Goal: Transaction & Acquisition: Obtain resource

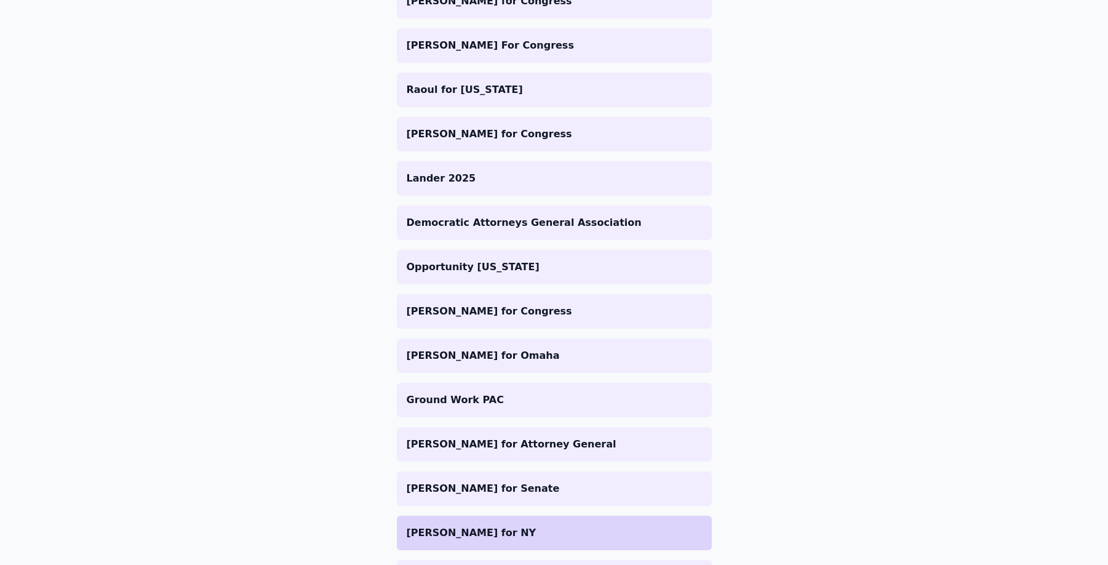
scroll to position [631, 0]
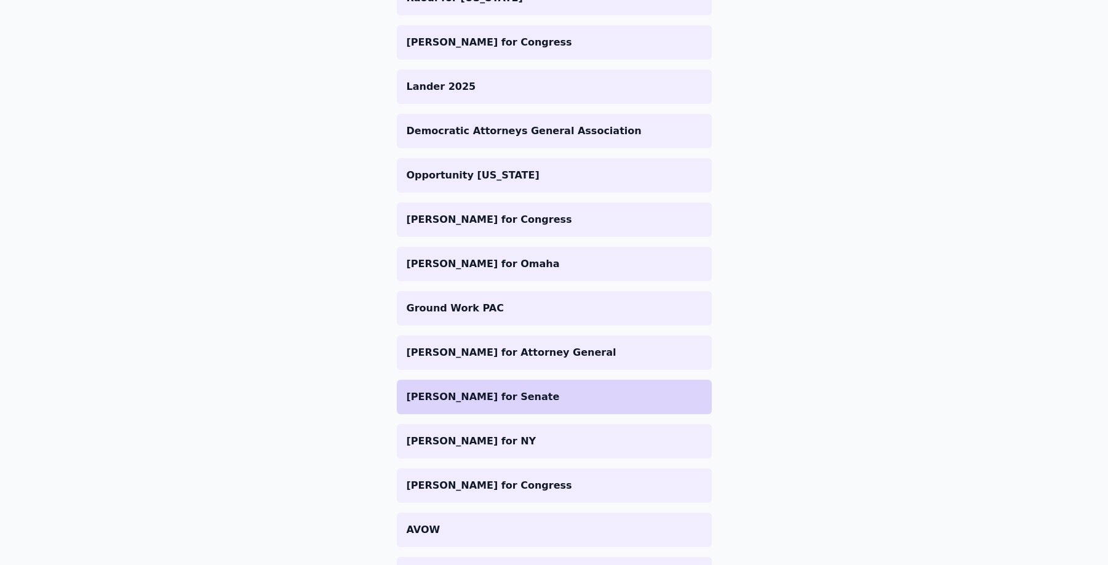
click at [549, 409] on li "Tammy Murphy for Senate" at bounding box center [554, 397] width 315 height 34
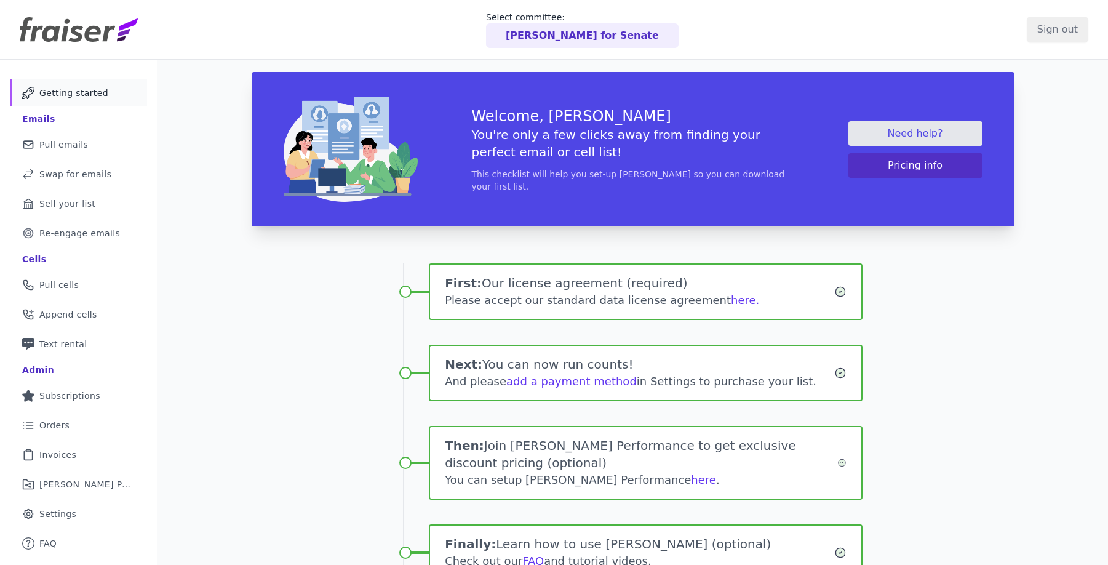
click at [615, 33] on p "Tammy Murphy for Senate" at bounding box center [582, 35] width 153 height 15
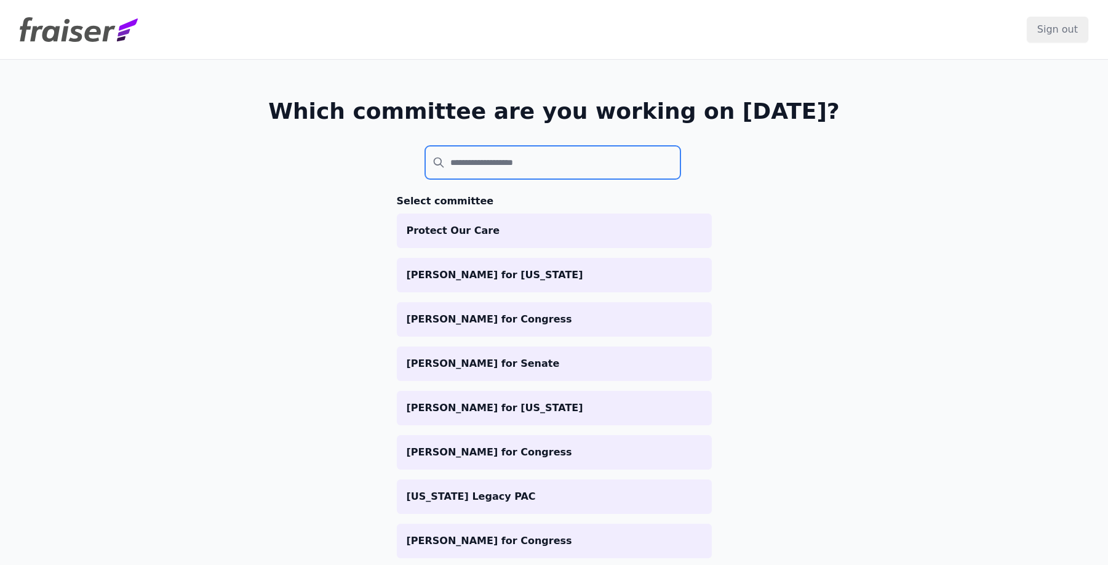
click at [460, 168] on input "search" at bounding box center [553, 162] width 256 height 33
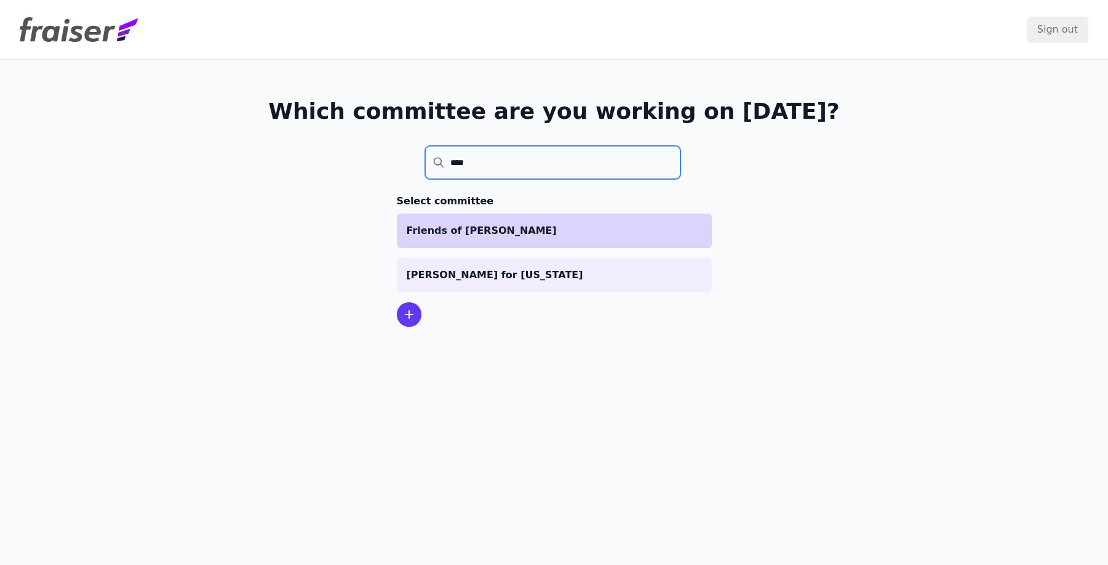
type input "****"
click at [519, 241] on li "Friends of [PERSON_NAME]" at bounding box center [554, 231] width 315 height 34
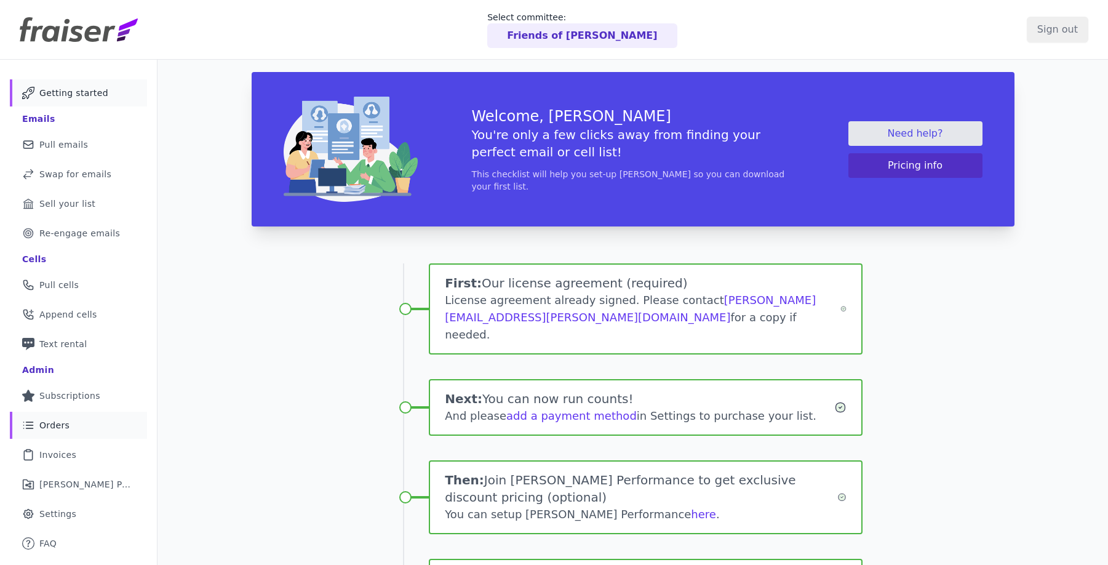
click at [54, 421] on span "Orders" at bounding box center [54, 425] width 30 height 12
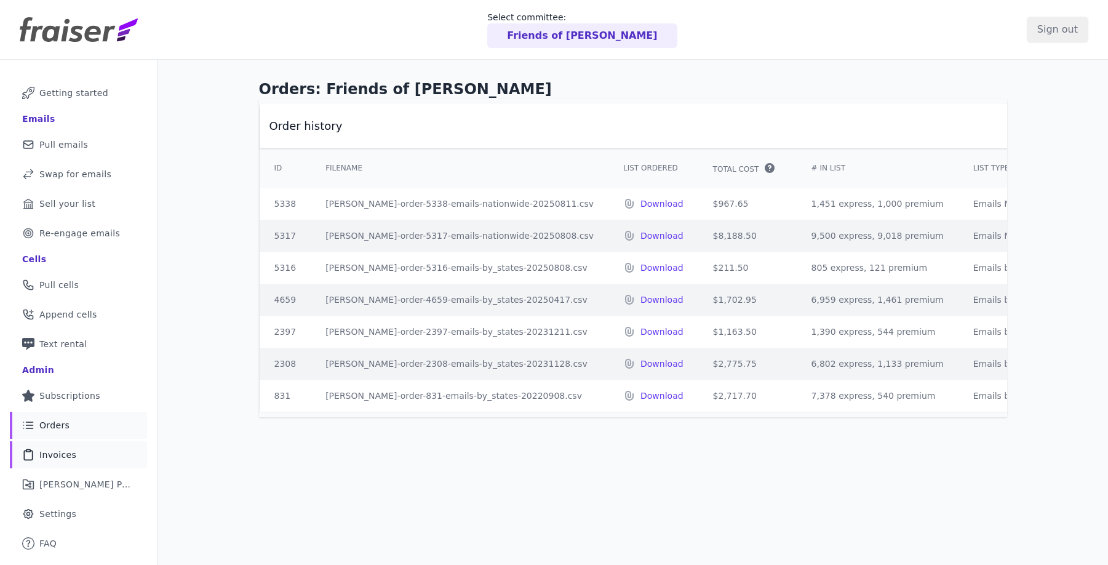
click at [70, 451] on span "Invoices" at bounding box center [57, 455] width 37 height 12
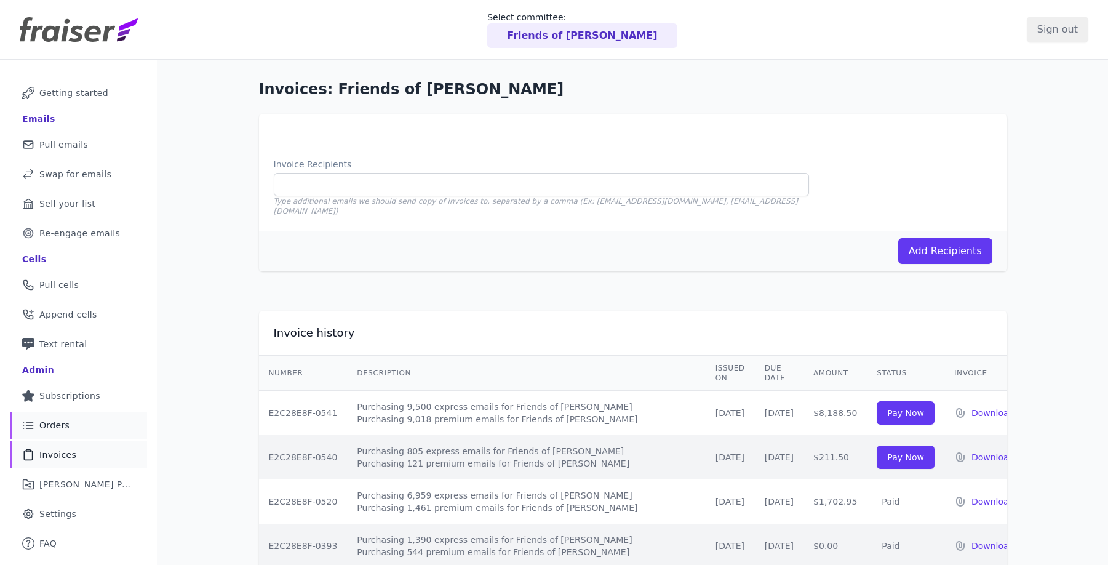
click at [66, 425] on span "Orders" at bounding box center [54, 425] width 30 height 12
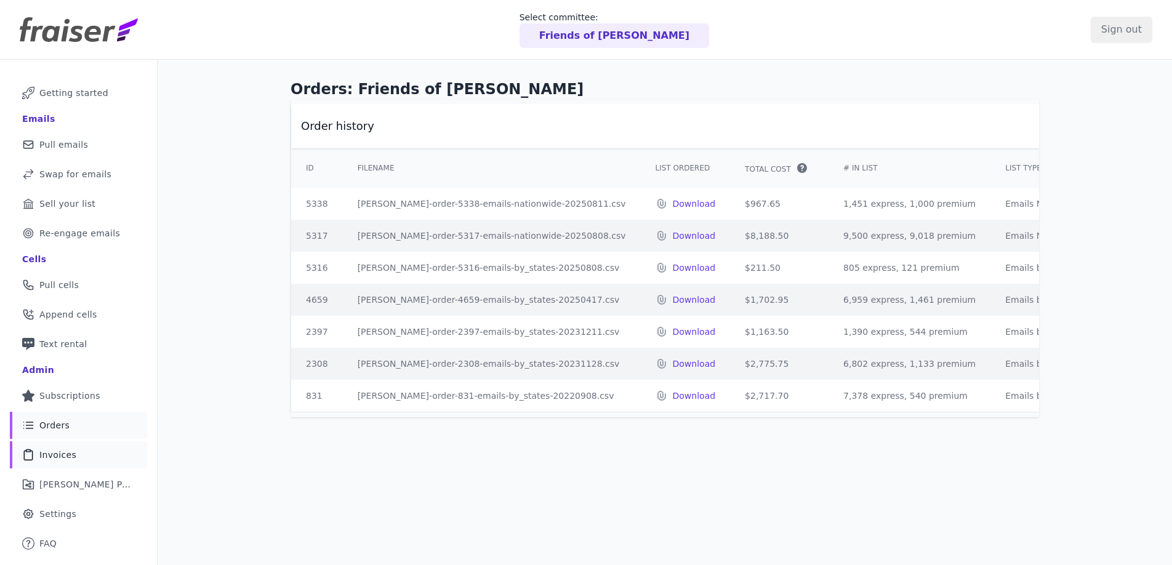
click at [78, 455] on link "Clipboard Icon Outline of a clipboard Invoices" at bounding box center [78, 454] width 137 height 27
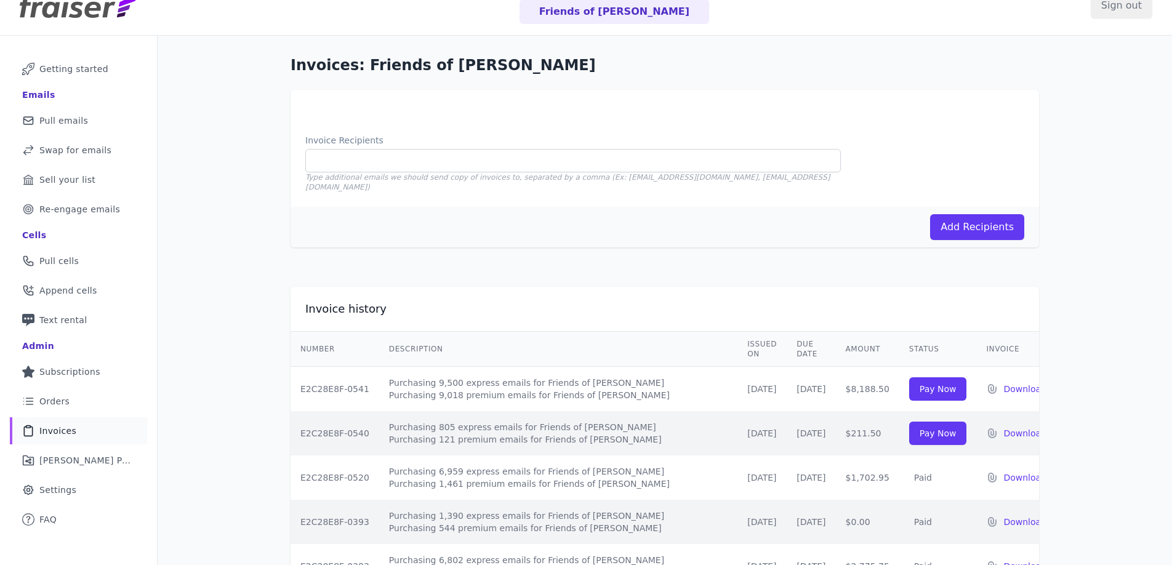
scroll to position [50, 0]
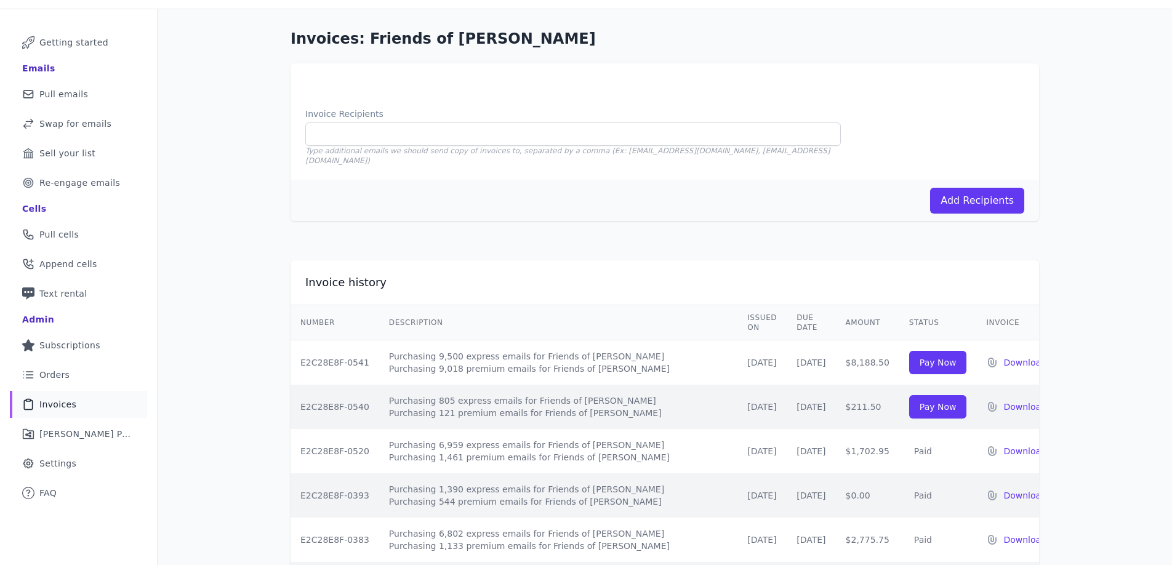
drag, startPoint x: 360, startPoint y: 343, endPoint x: 295, endPoint y: 342, distance: 64.6
click at [295, 342] on td "E2C28E8F-0541" at bounding box center [334, 362] width 89 height 45
copy td "E2C28E8F-0541"
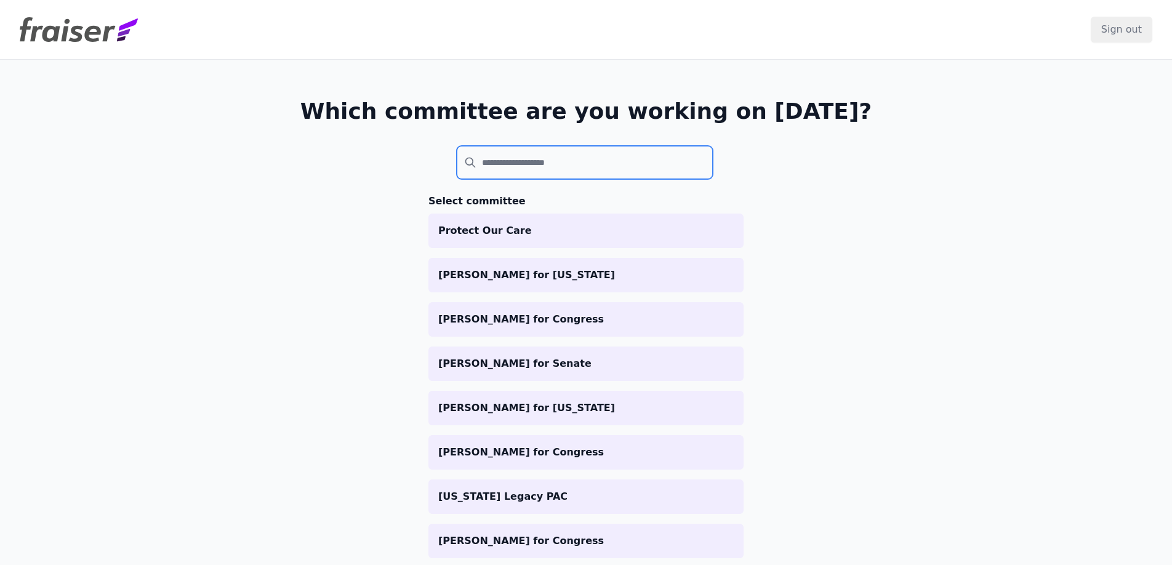
click at [499, 154] on input "search" at bounding box center [585, 162] width 256 height 33
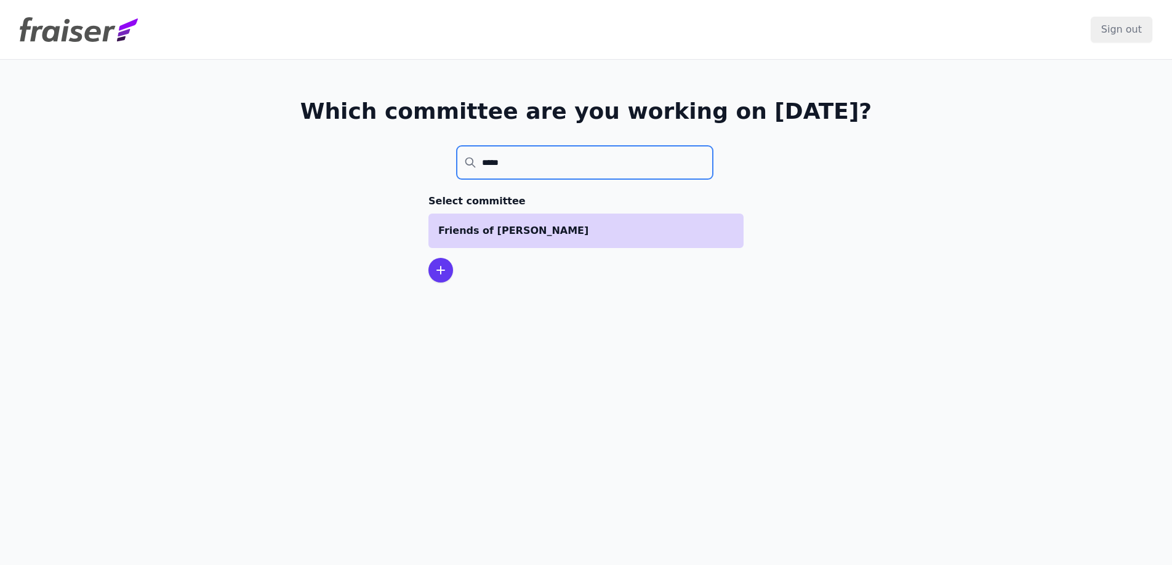
type input "*****"
click at [589, 231] on p "Friends of [PERSON_NAME]" at bounding box center [585, 230] width 295 height 15
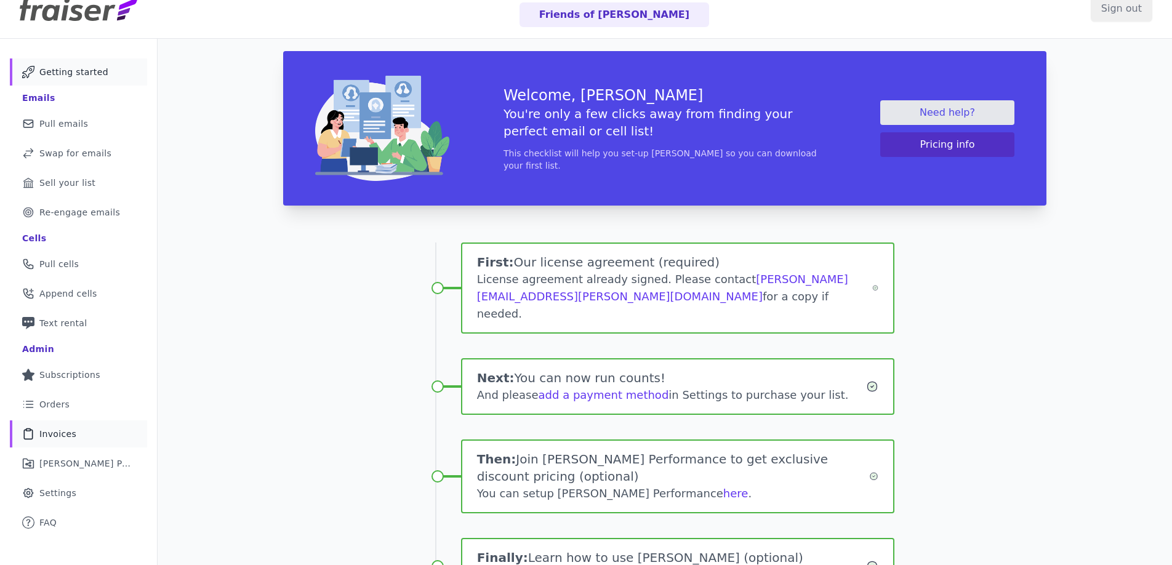
scroll to position [31, 0]
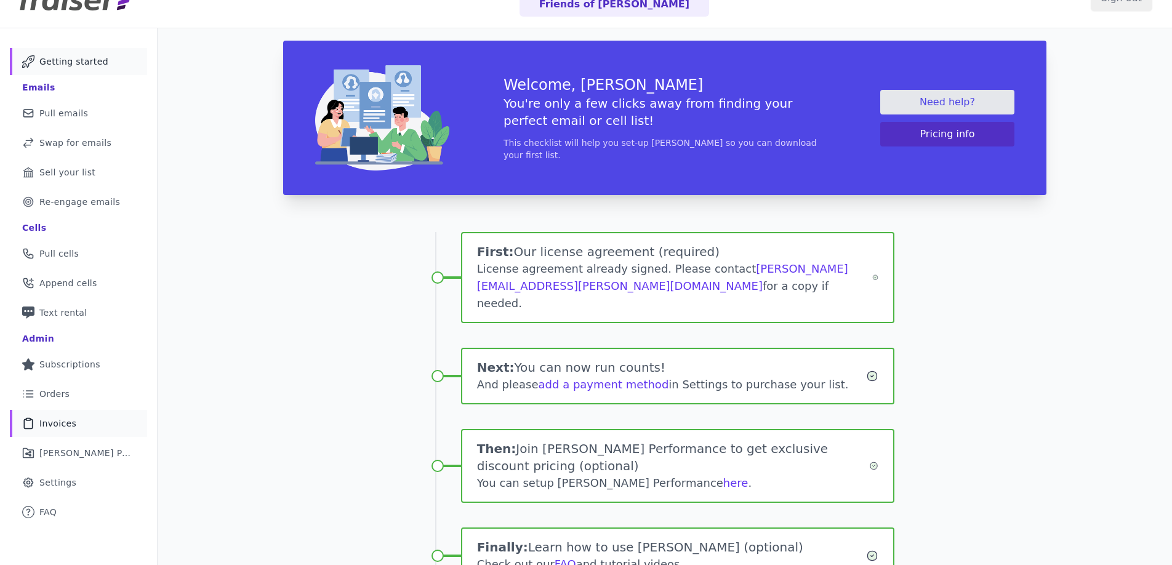
click at [60, 425] on span "Invoices" at bounding box center [57, 423] width 37 height 12
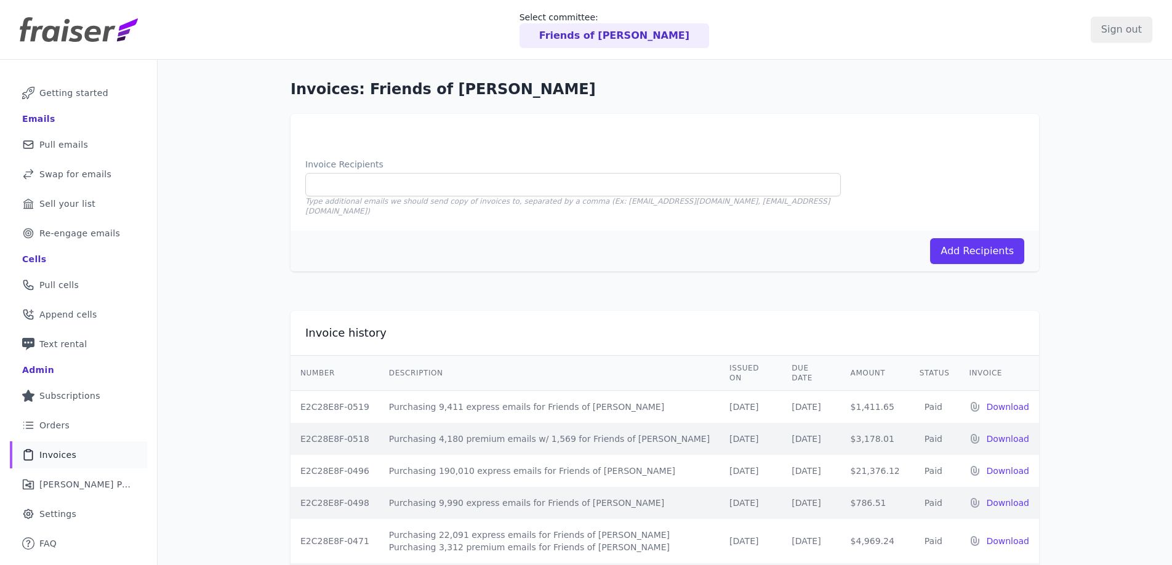
click at [607, 34] on p "Friends of [PERSON_NAME]" at bounding box center [614, 35] width 150 height 15
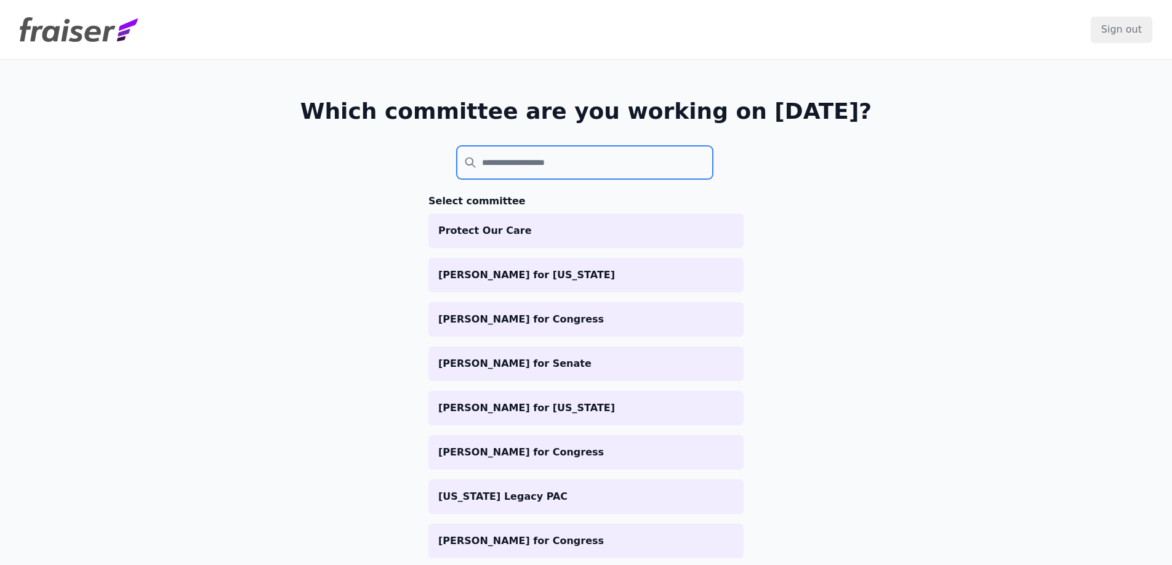
click at [557, 162] on input "search" at bounding box center [585, 162] width 256 height 33
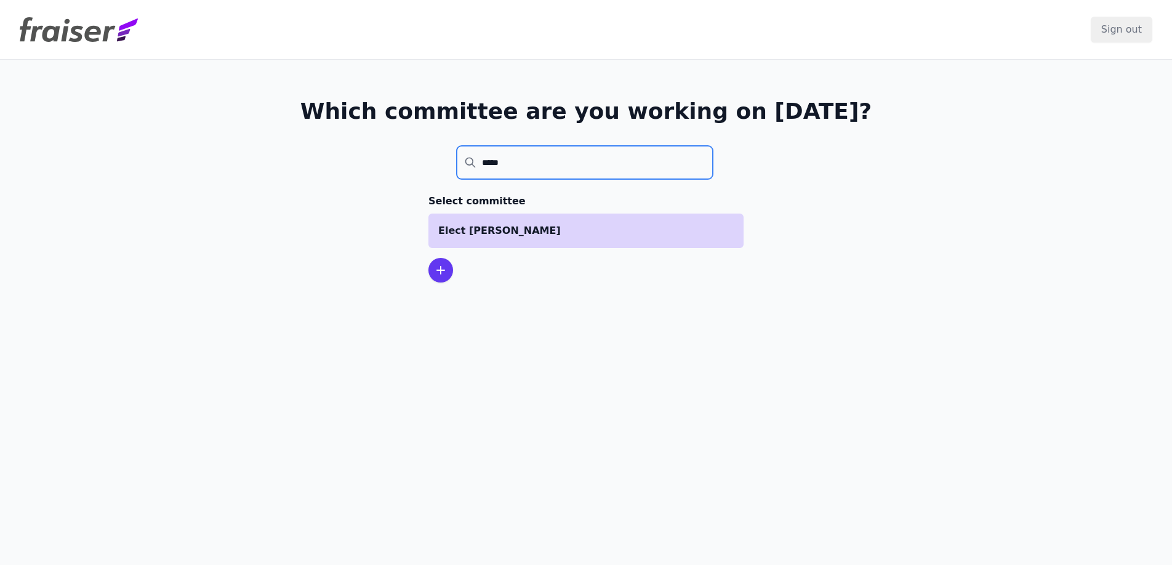
type input "*****"
click at [561, 238] on li "Elect [PERSON_NAME]" at bounding box center [585, 231] width 315 height 34
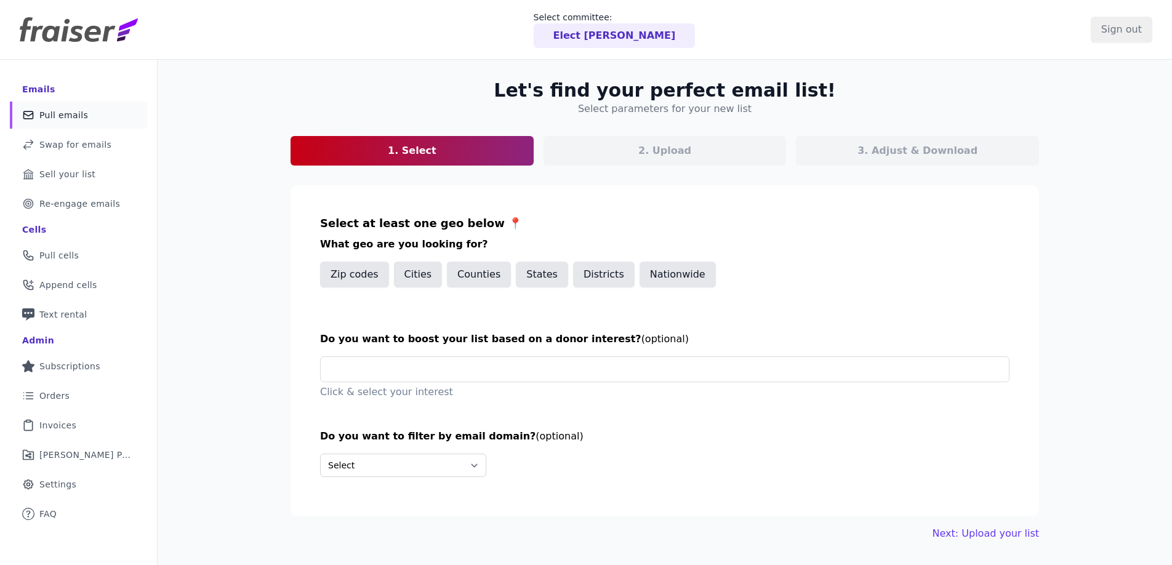
click at [627, 46] on div "Elect Katie Hobbs" at bounding box center [614, 35] width 162 height 25
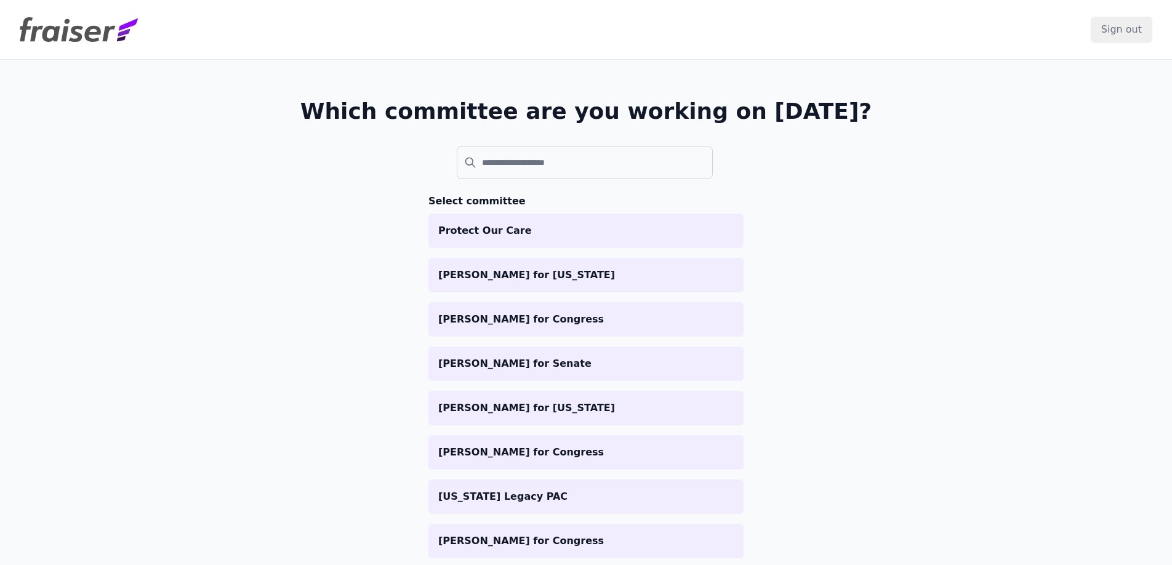
click at [533, 140] on label at bounding box center [518, 140] width 122 height 12
click at [533, 146] on input "search" at bounding box center [585, 162] width 256 height 33
click at [538, 164] on input "search" at bounding box center [585, 162] width 256 height 33
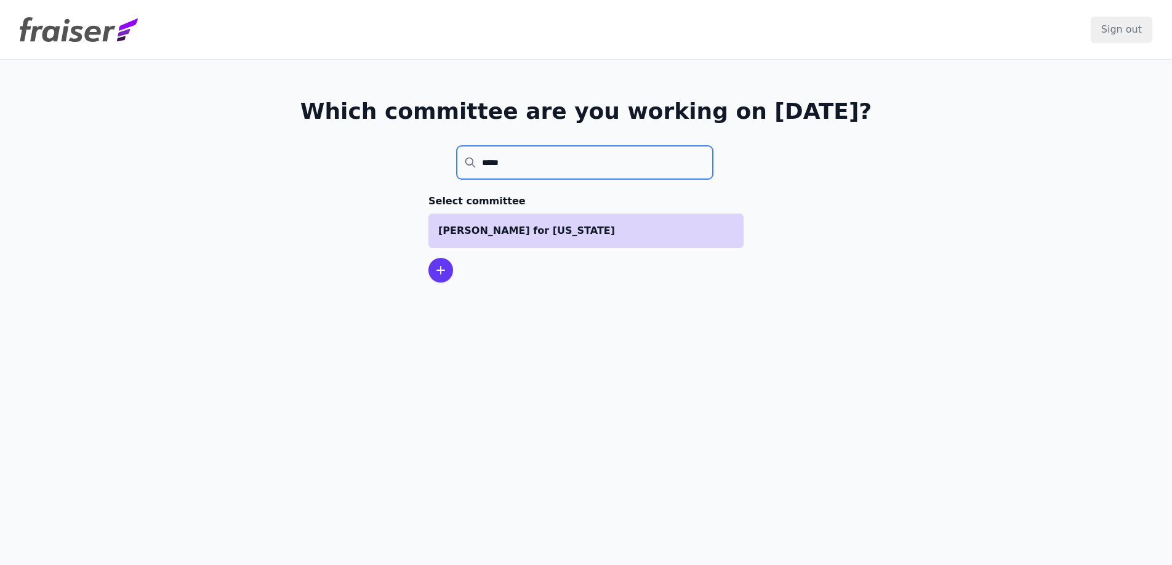
type input "*****"
click at [508, 228] on p "[PERSON_NAME] for [US_STATE]" at bounding box center [585, 230] width 295 height 15
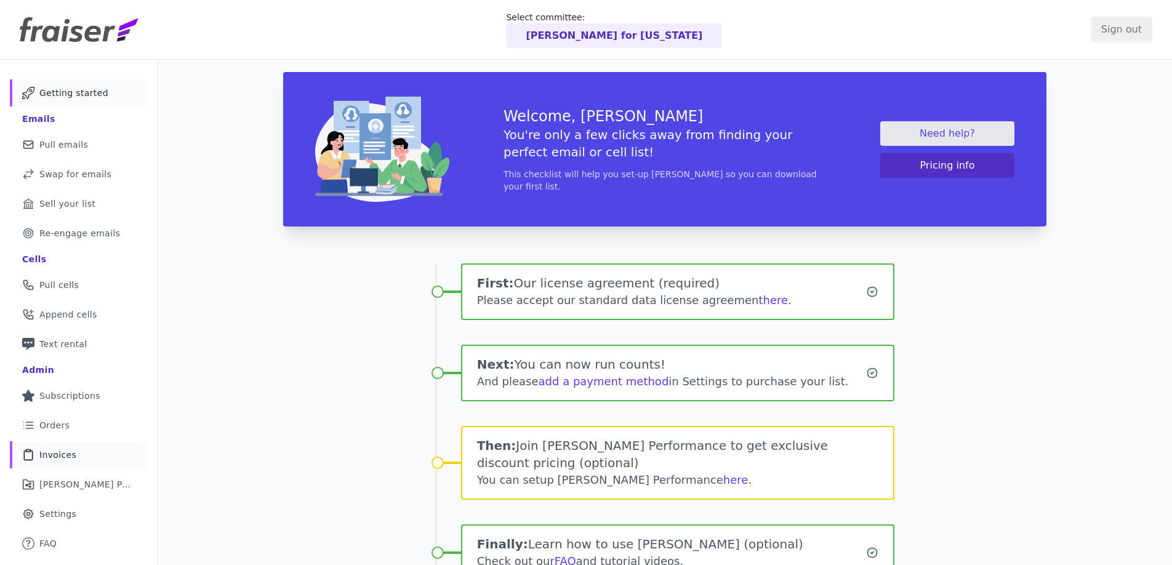
click at [78, 455] on link "Clipboard Icon Outline of a clipboard Invoices" at bounding box center [78, 454] width 137 height 27
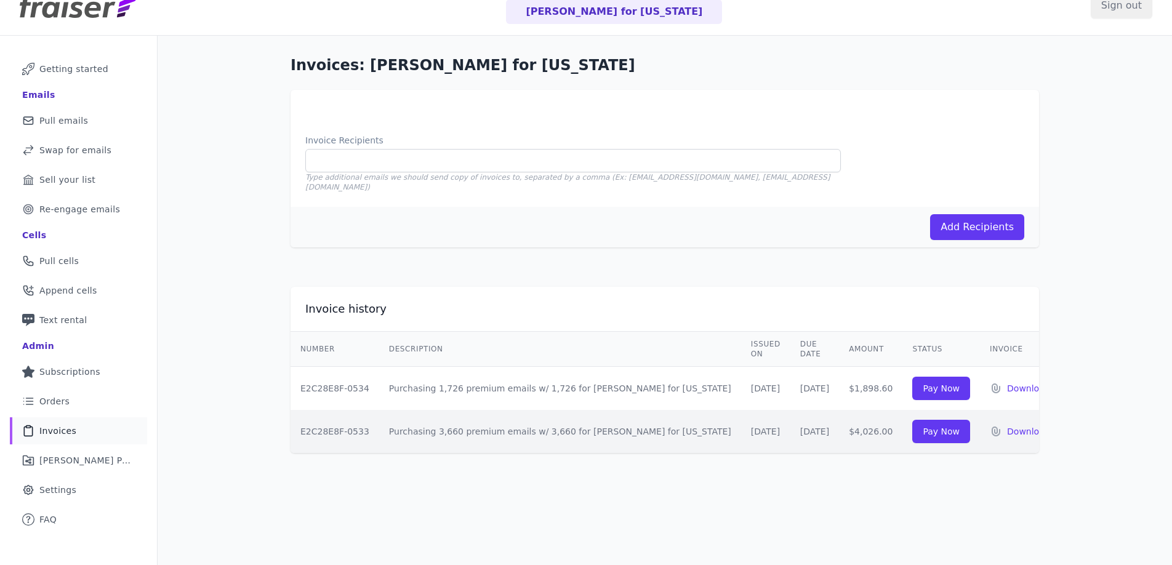
scroll to position [60, 0]
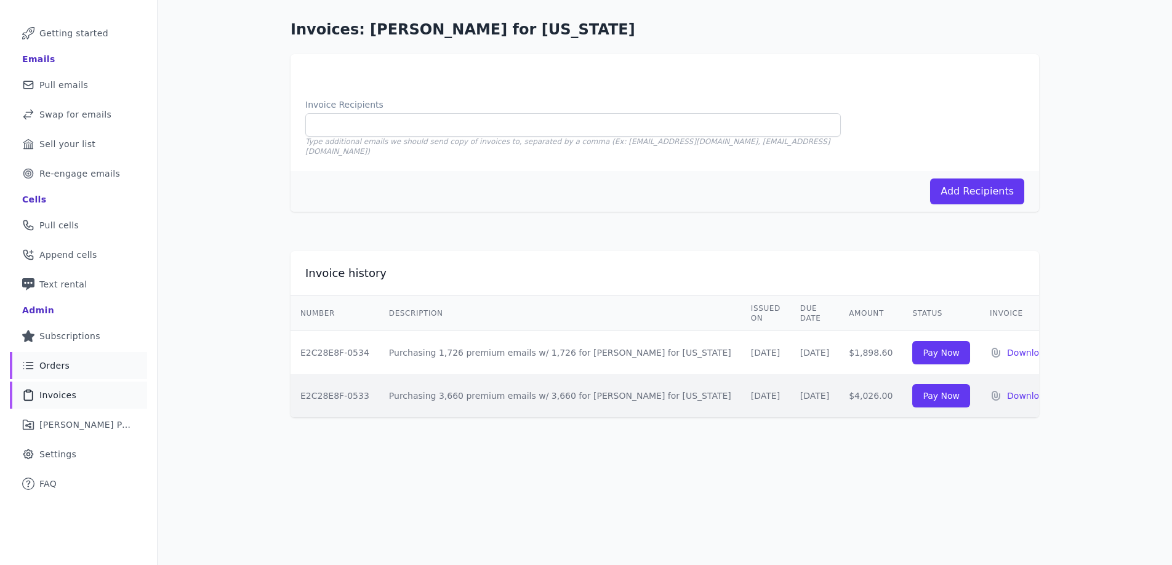
click at [58, 365] on span "Orders" at bounding box center [54, 365] width 30 height 12
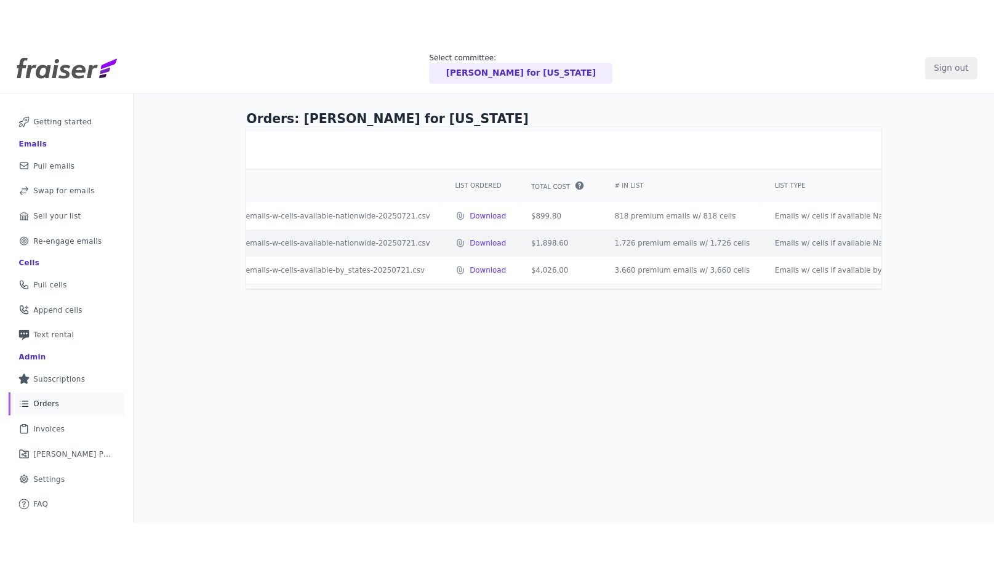
scroll to position [0, 194]
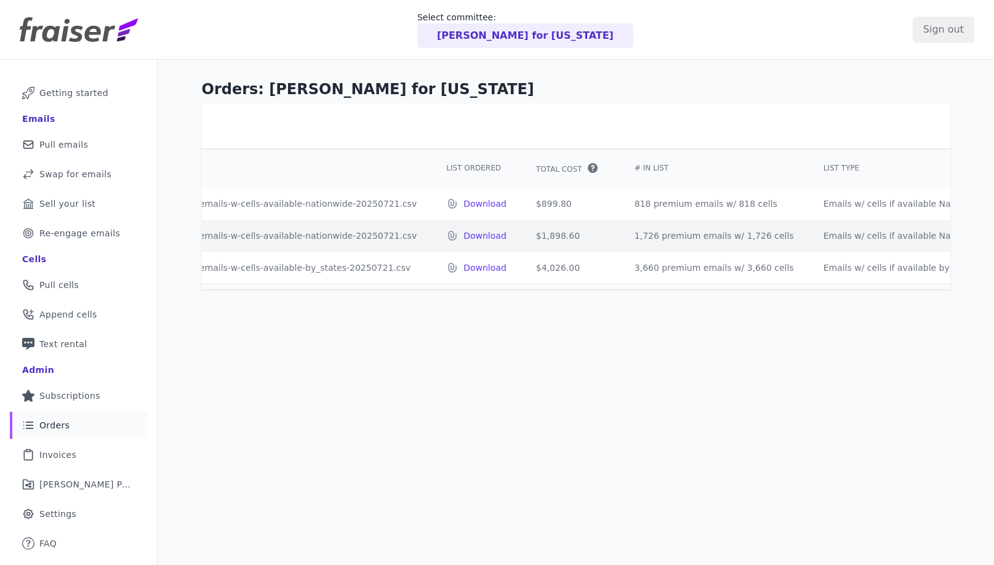
click at [516, 30] on p "[PERSON_NAME] for [US_STATE]" at bounding box center [525, 35] width 177 height 15
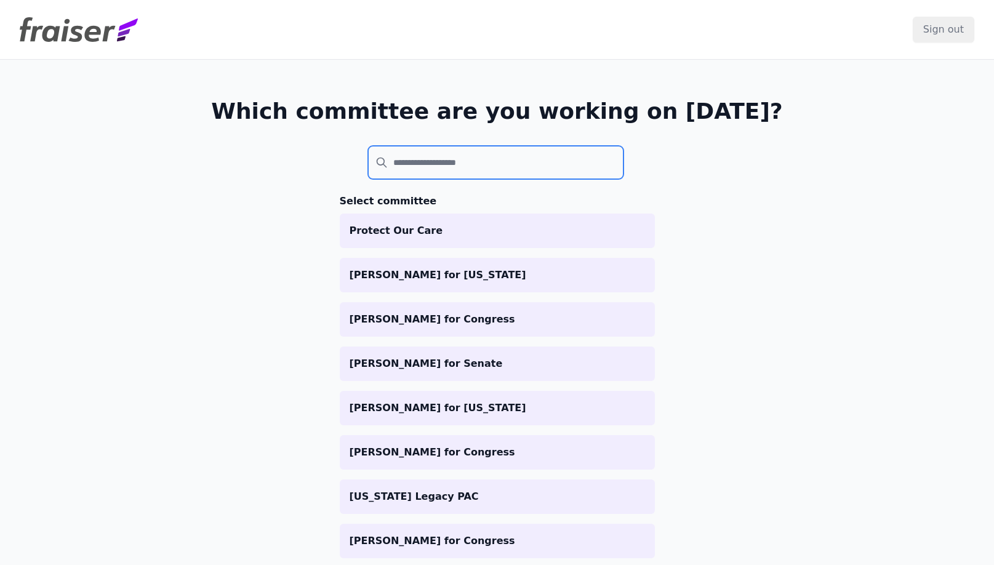
click at [466, 154] on input "search" at bounding box center [496, 162] width 256 height 33
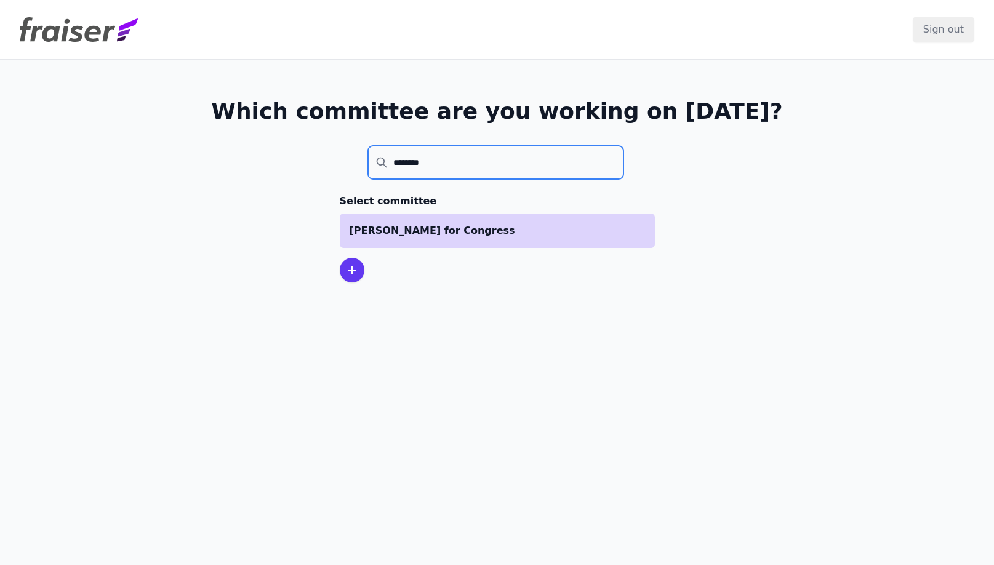
type input "********"
click at [454, 231] on p "[PERSON_NAME] for Congress" at bounding box center [496, 230] width 295 height 15
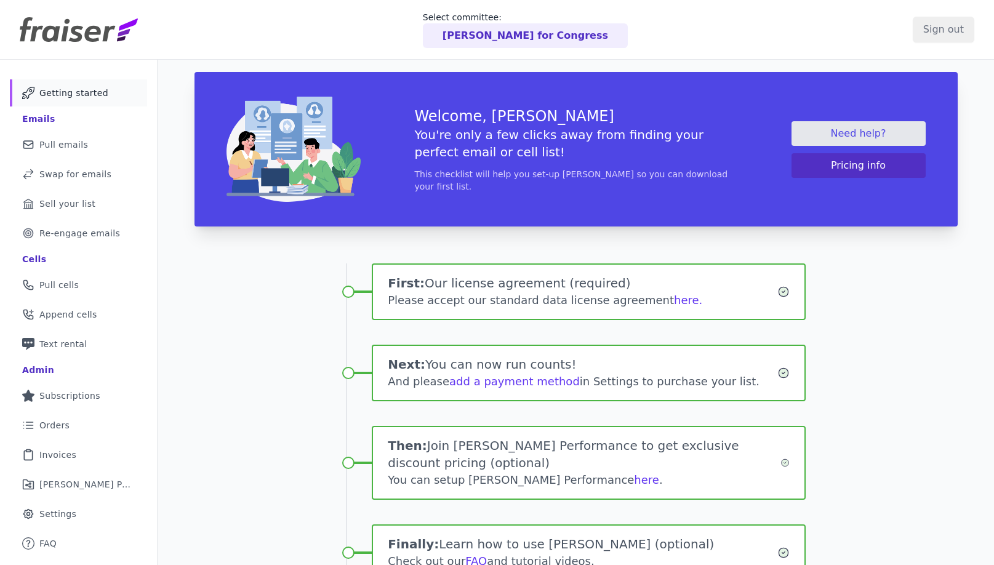
scroll to position [95, 0]
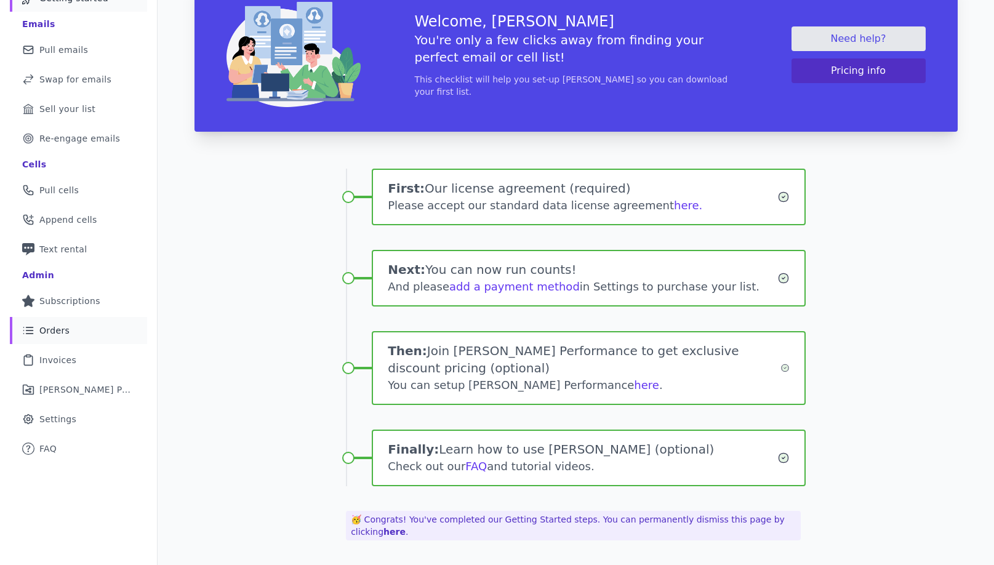
click at [55, 326] on span "Orders" at bounding box center [54, 330] width 30 height 12
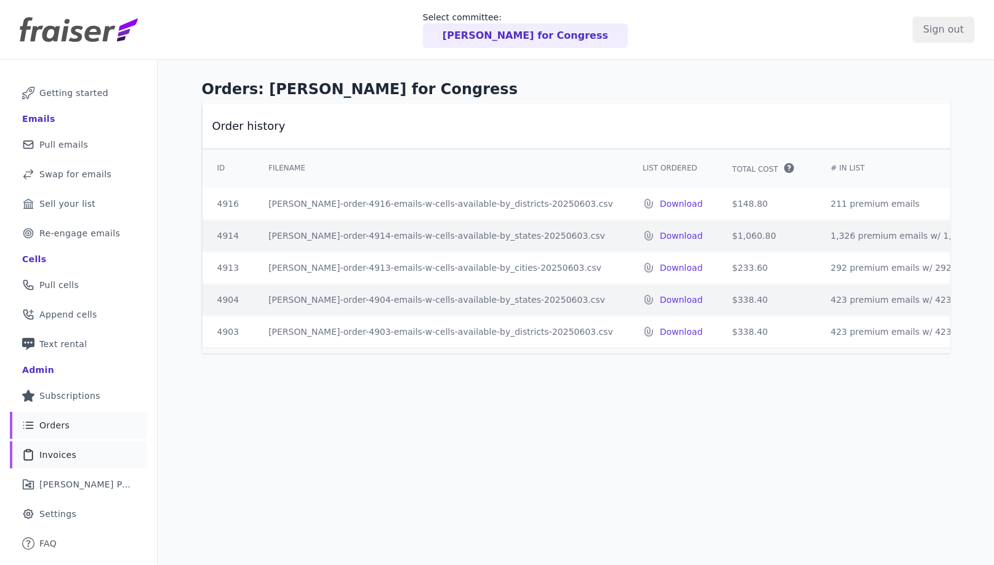
click at [72, 453] on span "Invoices" at bounding box center [57, 455] width 37 height 12
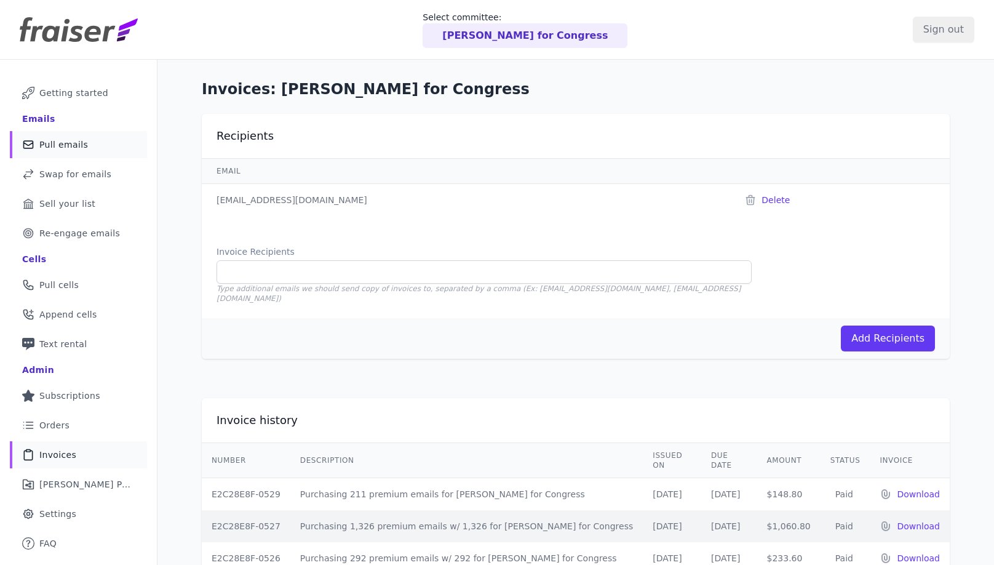
click at [66, 143] on span "Pull emails" at bounding box center [63, 144] width 49 height 12
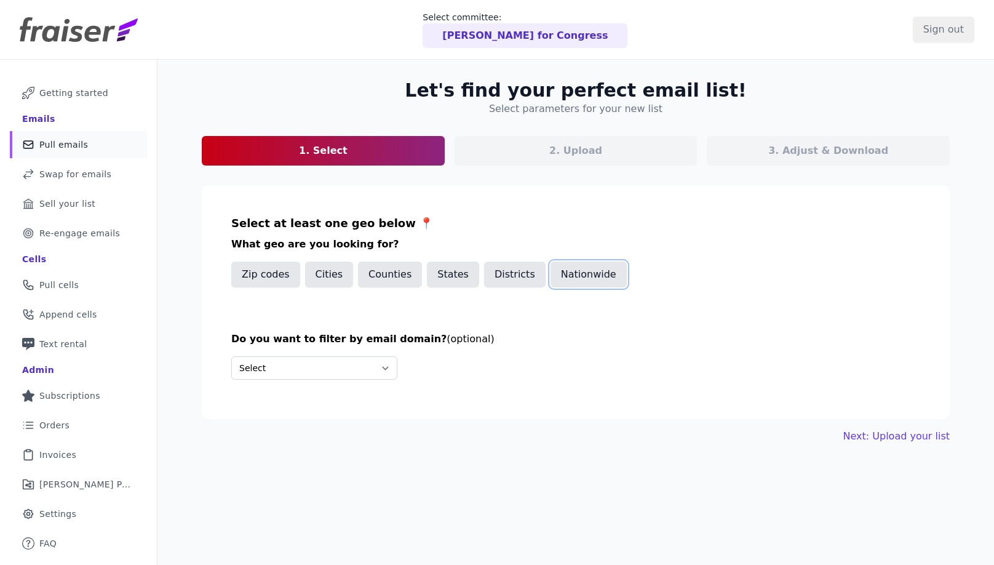
click at [564, 272] on button "Nationwide" at bounding box center [589, 275] width 76 height 26
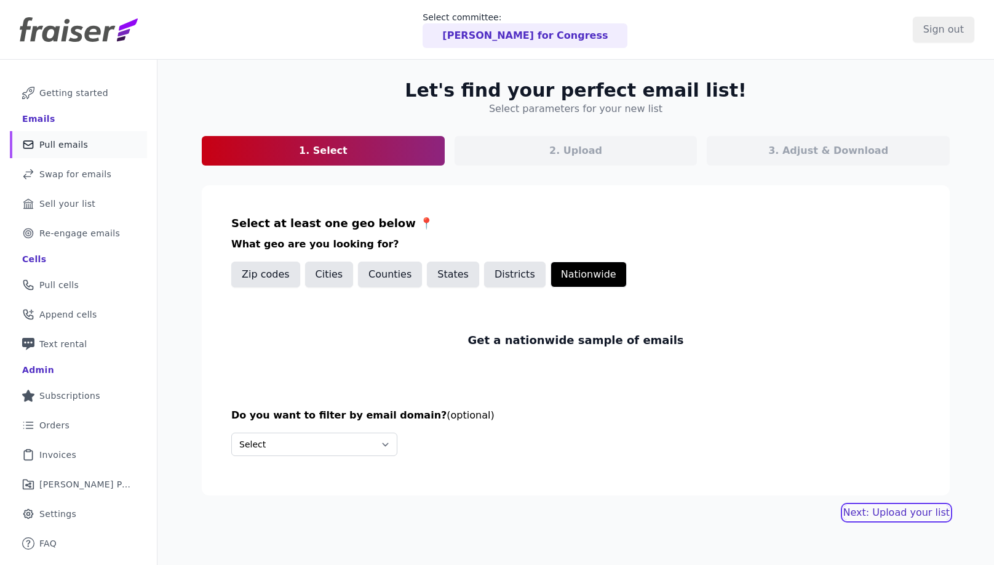
click at [918, 509] on link "Next: Upload your list" at bounding box center [897, 512] width 106 height 15
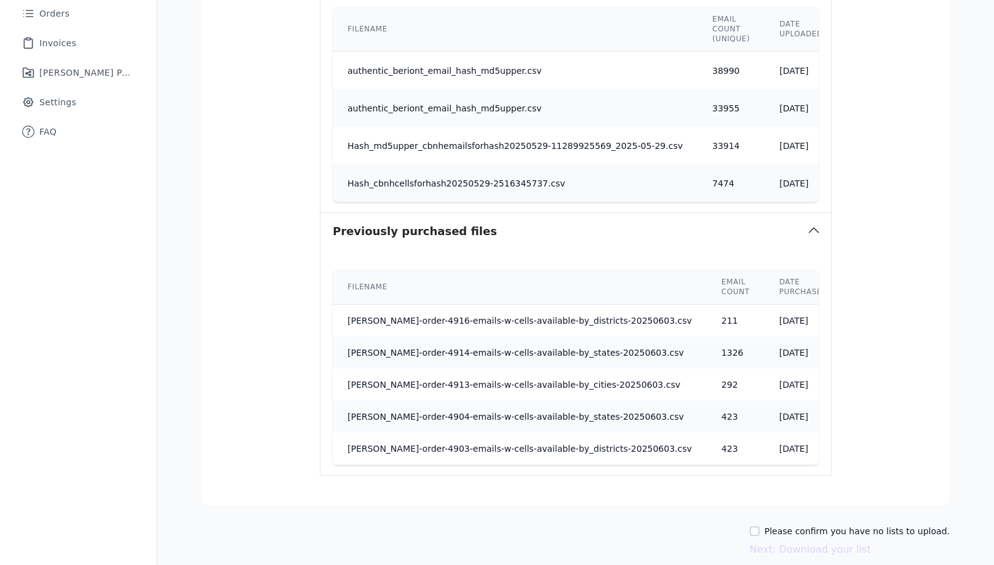
scroll to position [474, 0]
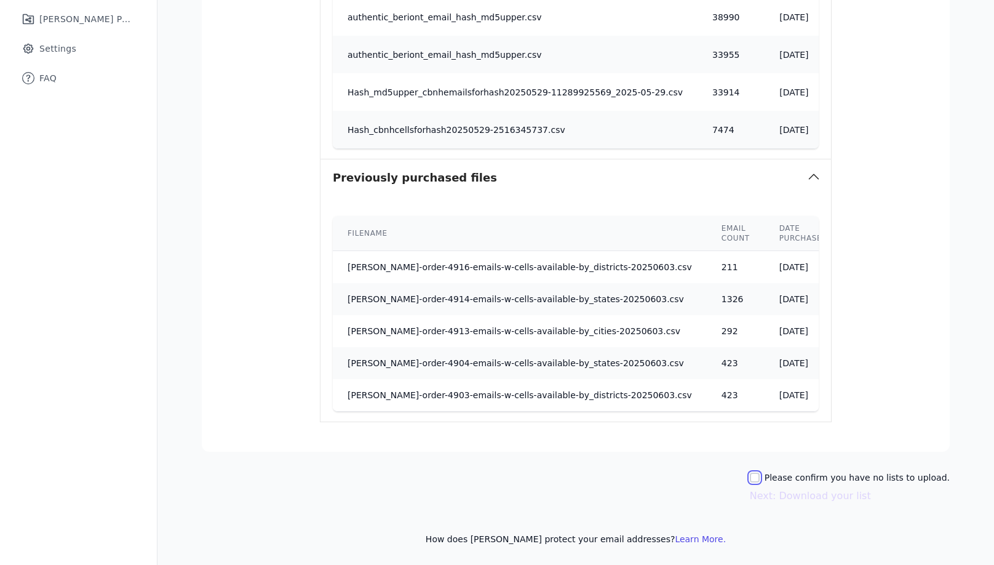
click at [760, 477] on input "Please confirm you have no lists to upload." at bounding box center [755, 478] width 10 height 10
checkbox input "true"
click at [820, 498] on button "Next: Download your list" at bounding box center [810, 496] width 121 height 15
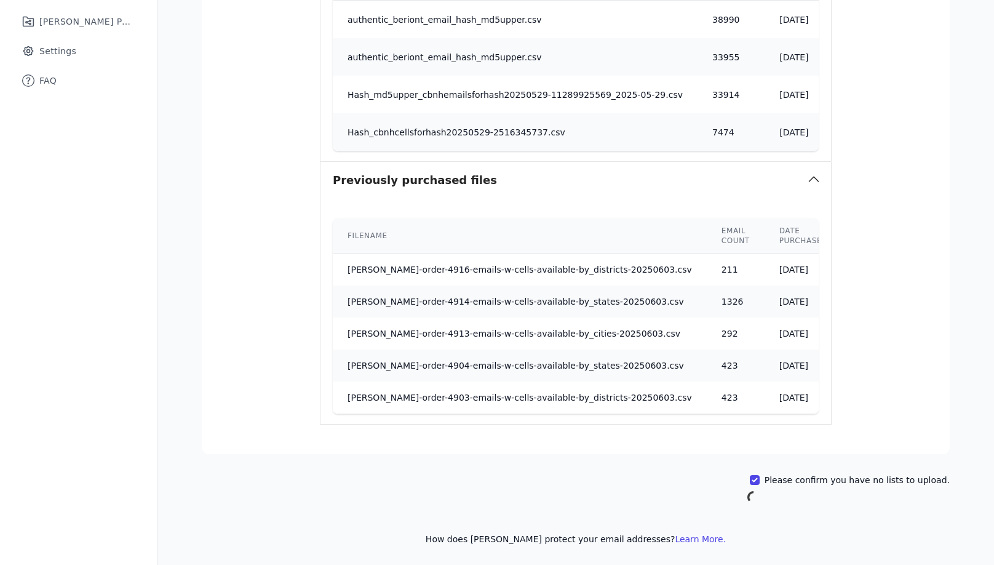
scroll to position [472, 0]
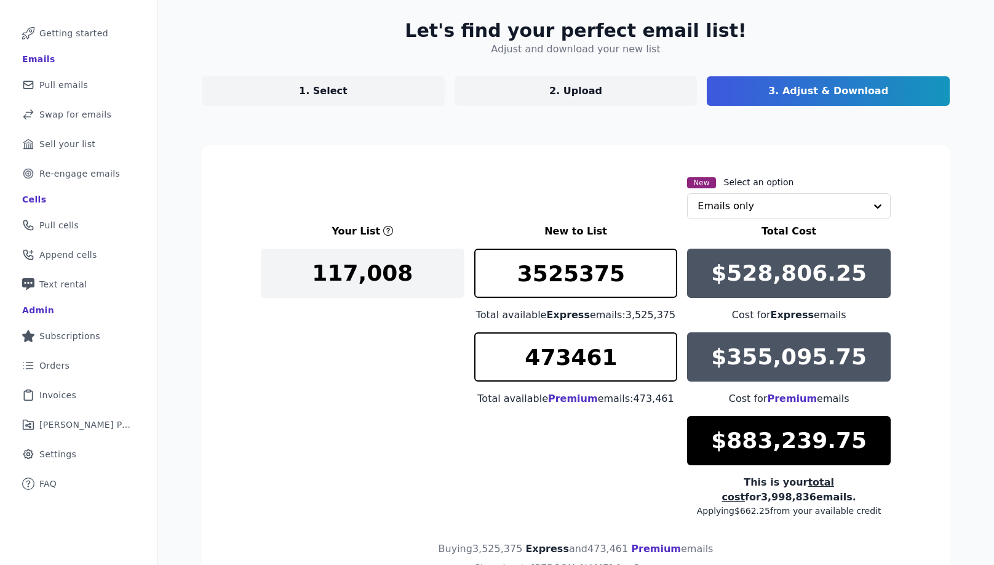
scroll to position [156, 0]
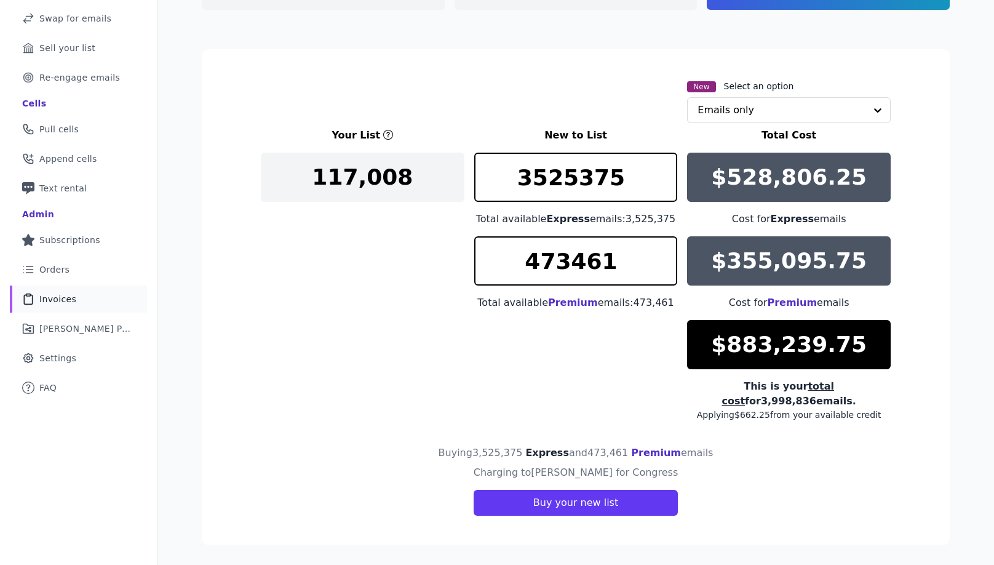
click at [59, 297] on span "Invoices" at bounding box center [57, 299] width 37 height 12
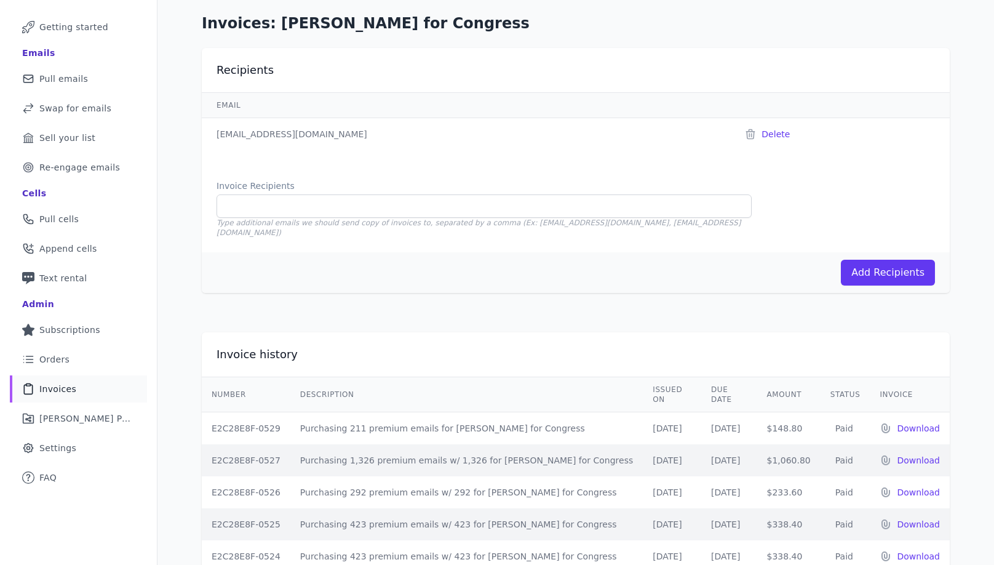
scroll to position [73, 0]
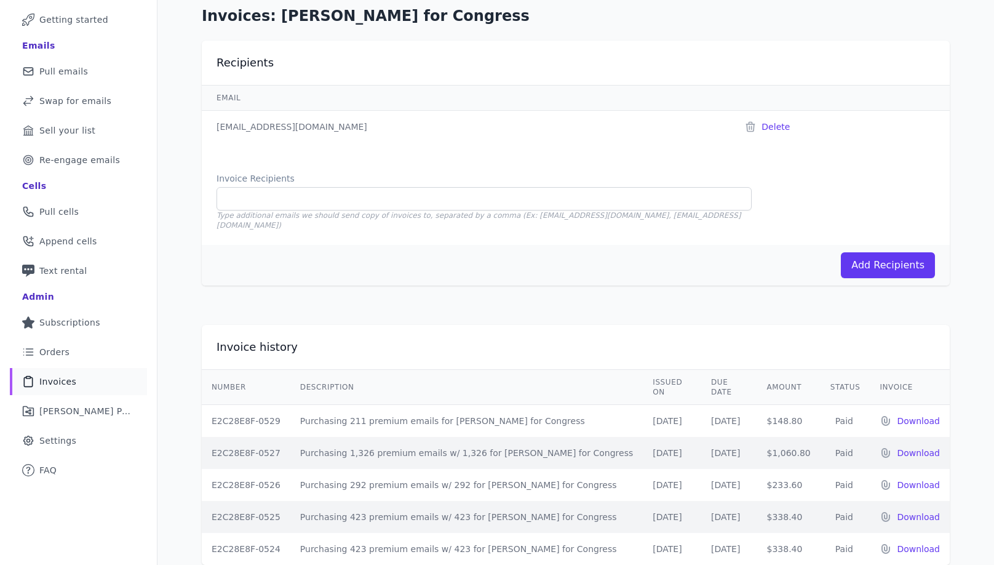
click at [804, 405] on td "$148.80" at bounding box center [788, 421] width 63 height 33
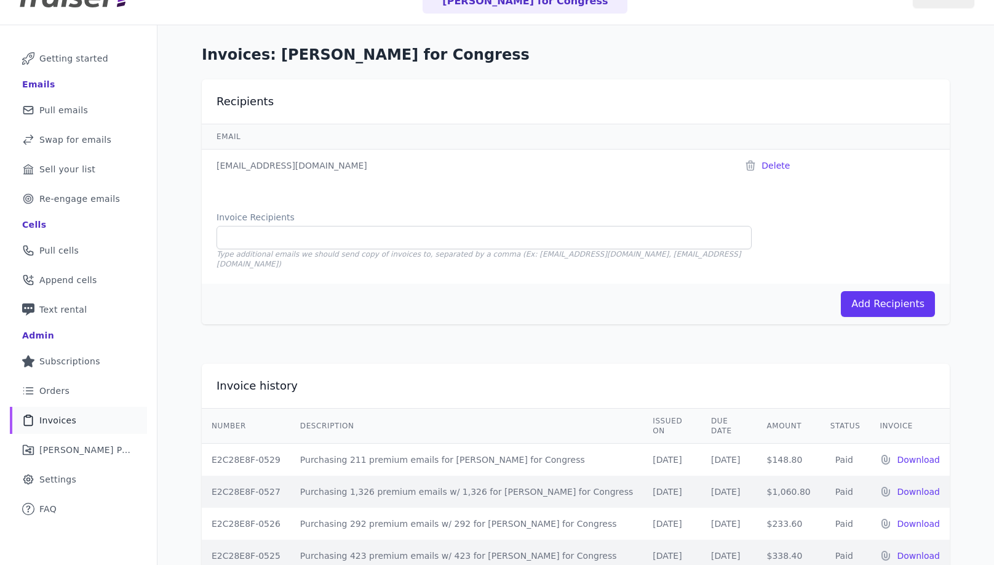
scroll to position [0, 0]
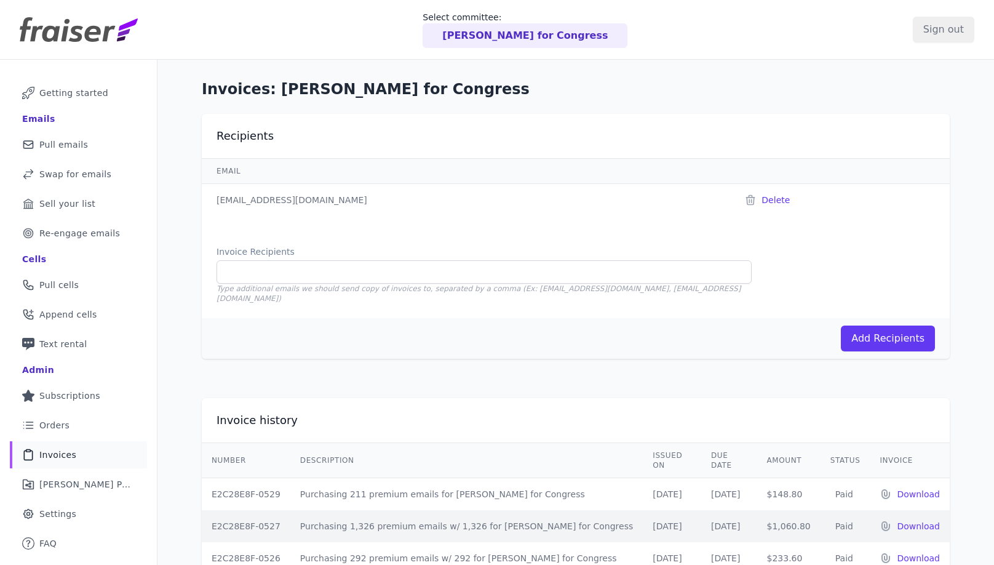
click at [550, 31] on p "[PERSON_NAME] for Congress" at bounding box center [525, 35] width 166 height 15
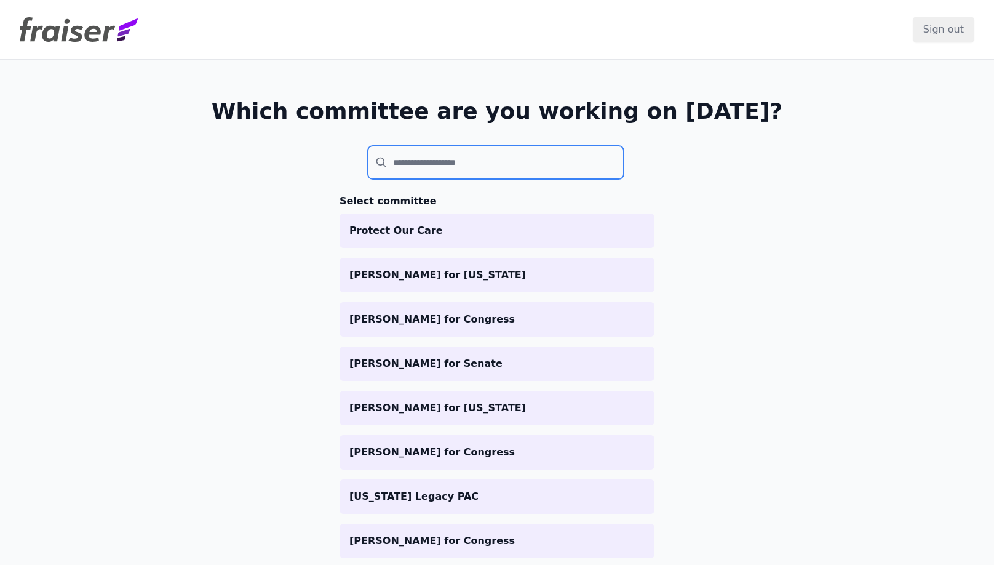
drag, startPoint x: 450, startPoint y: 159, endPoint x: 450, endPoint y: 166, distance: 7.4
click at [450, 159] on input "search" at bounding box center [496, 162] width 256 height 33
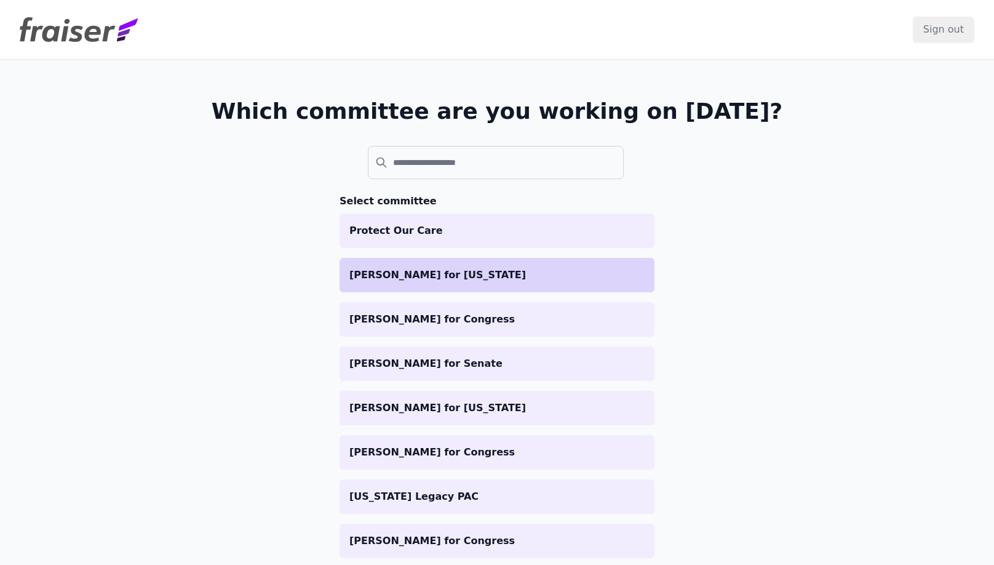
click at [417, 277] on p "[PERSON_NAME] for [US_STATE]" at bounding box center [496, 275] width 295 height 15
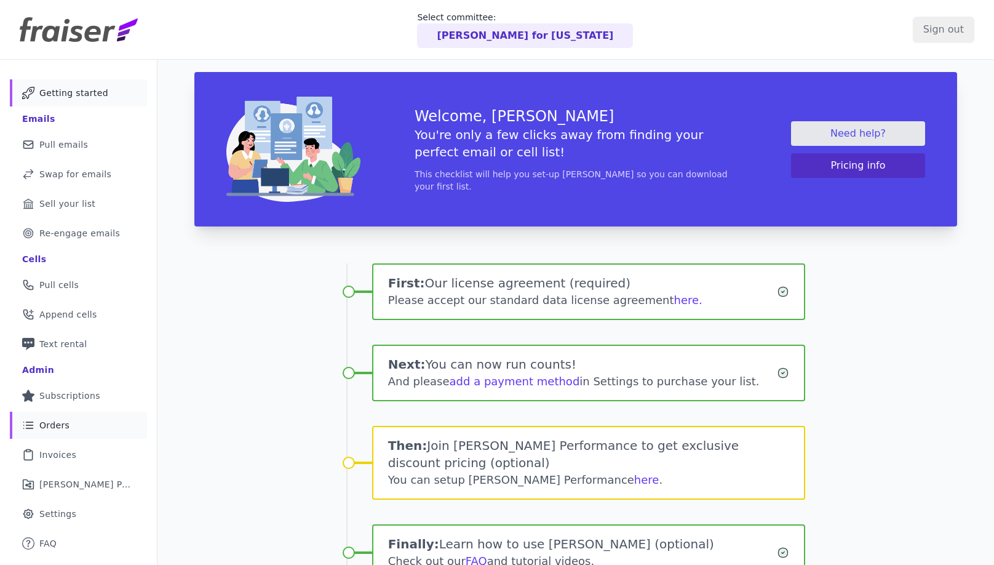
click at [54, 426] on span "Orders" at bounding box center [54, 425] width 30 height 12
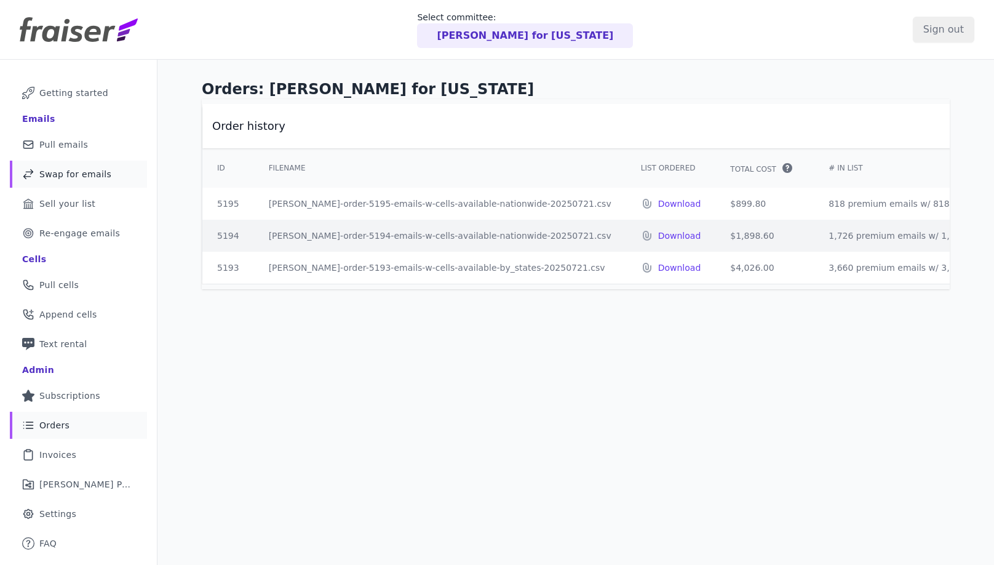
click at [64, 173] on span "Swap for emails" at bounding box center [75, 174] width 72 height 12
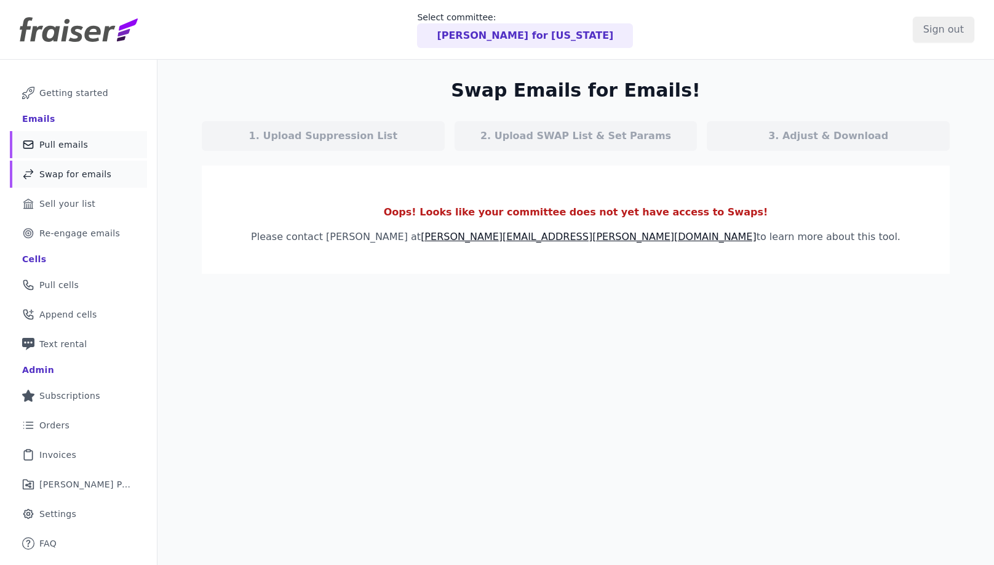
click at [70, 141] on span "Pull emails" at bounding box center [63, 144] width 49 height 12
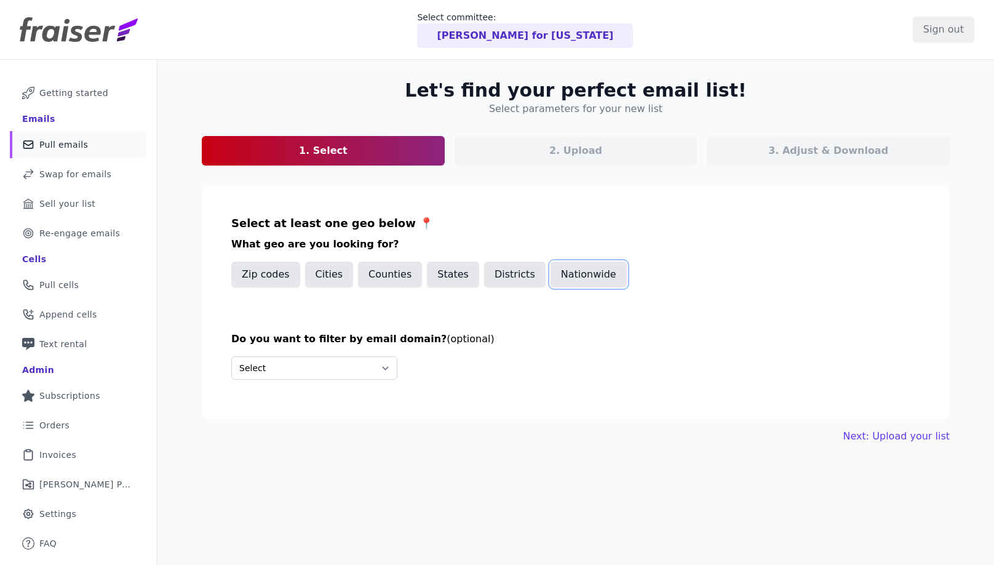
click at [565, 274] on button "Nationwide" at bounding box center [589, 275] width 76 height 26
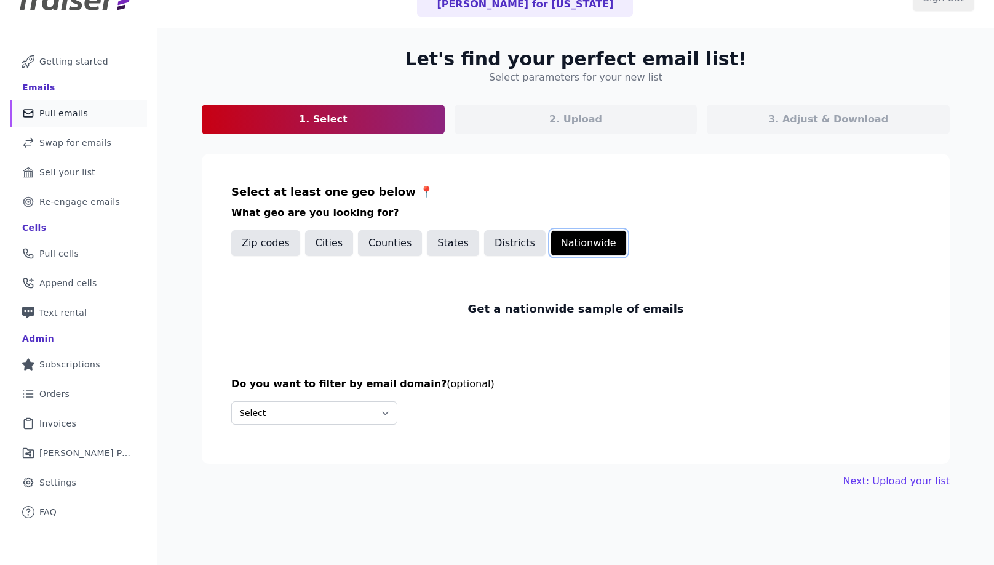
scroll to position [60, 0]
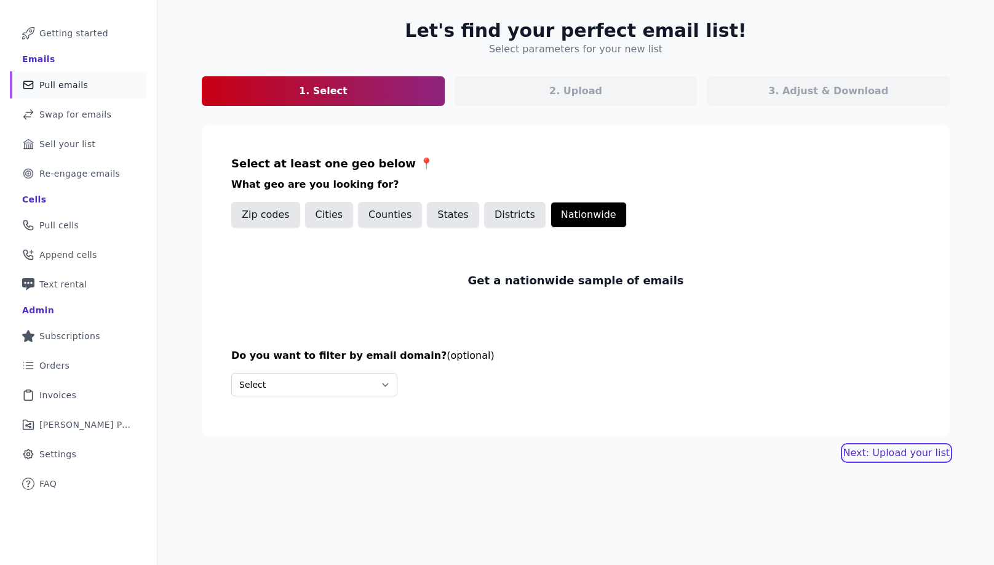
click at [909, 450] on link "Next: Upload your list" at bounding box center [897, 452] width 106 height 15
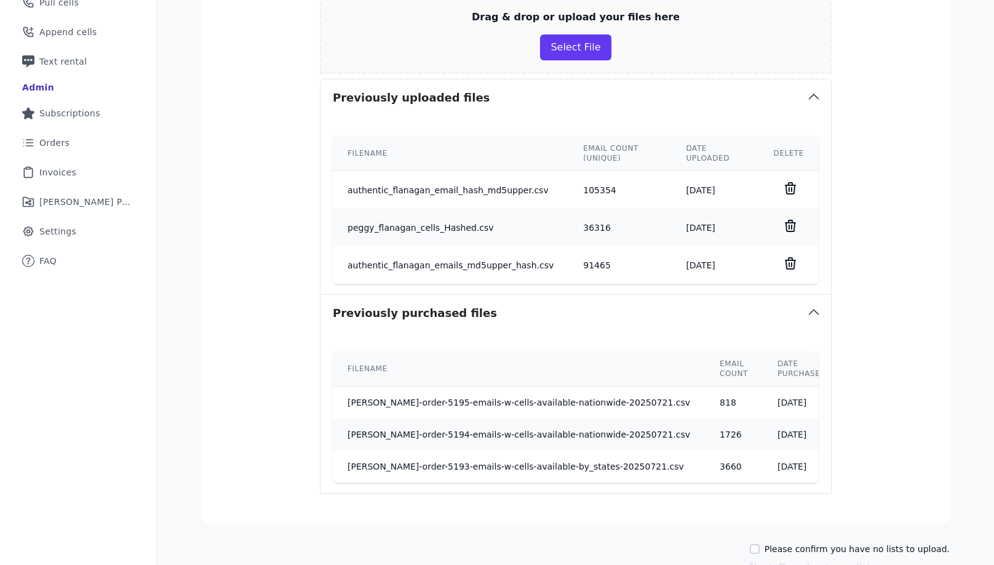
scroll to position [354, 0]
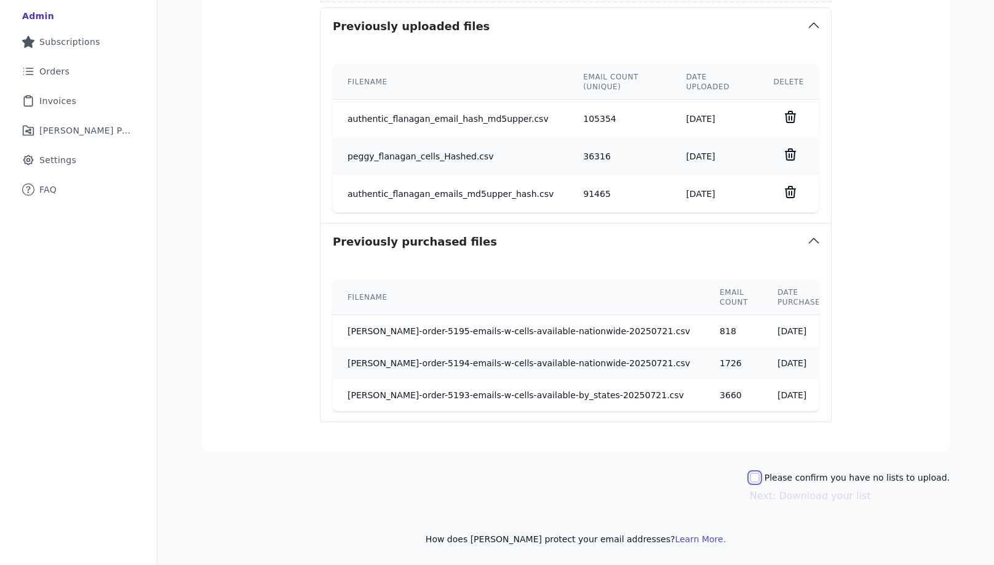
click at [760, 477] on input "Please confirm you have no lists to upload." at bounding box center [755, 478] width 10 height 10
checkbox input "true"
click at [813, 496] on button "Next: Download your list" at bounding box center [810, 496] width 121 height 15
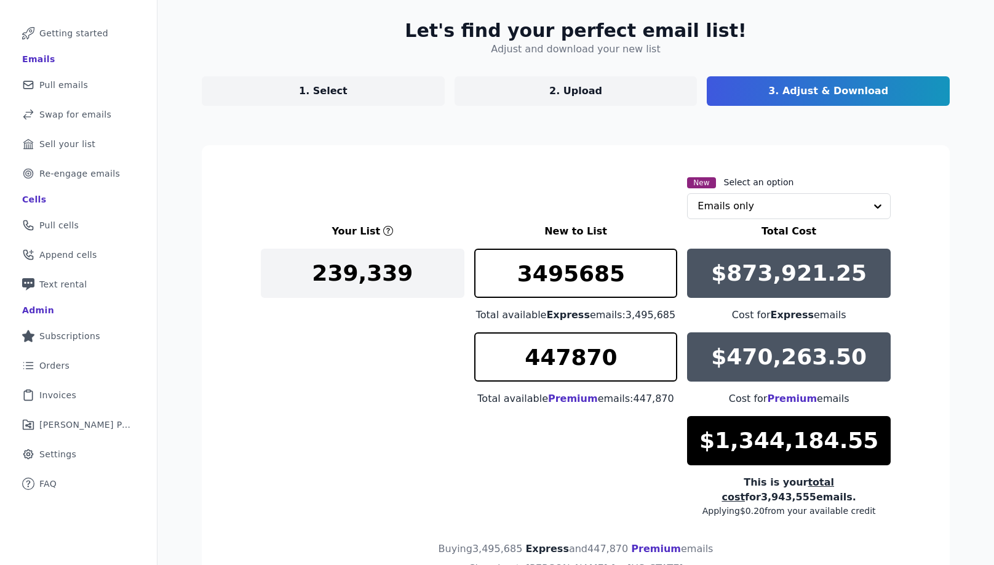
scroll to position [156, 0]
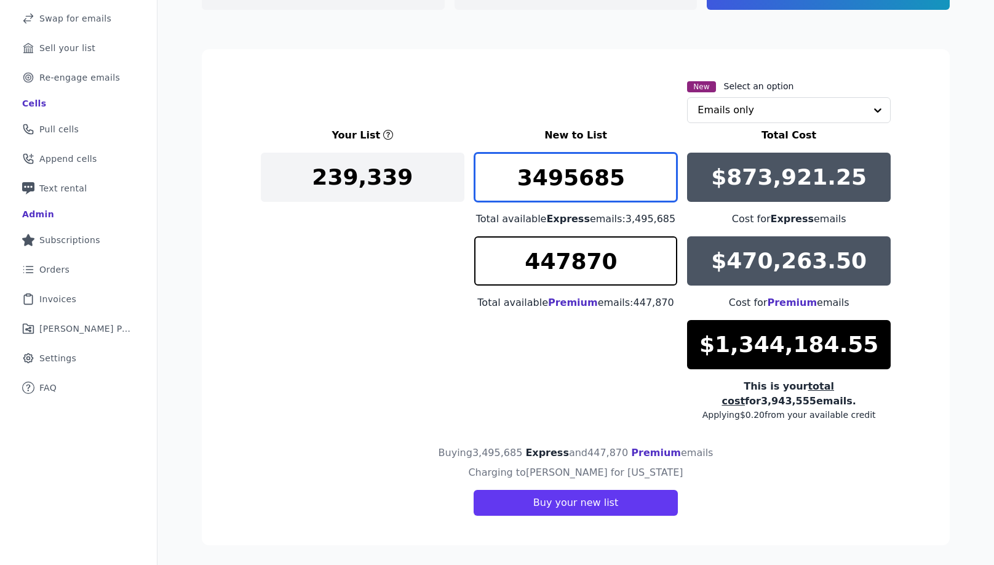
drag, startPoint x: 623, startPoint y: 180, endPoint x: 495, endPoint y: 188, distance: 128.3
click at [495, 188] on input "3495685" at bounding box center [576, 177] width 204 height 49
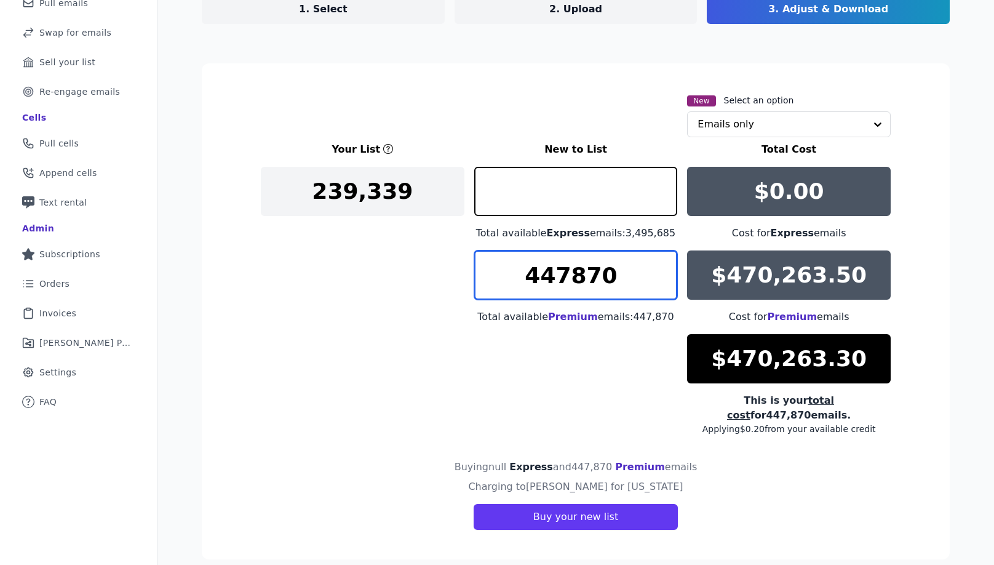
type input "0"
drag, startPoint x: 635, startPoint y: 277, endPoint x: 474, endPoint y: 275, distance: 160.6
click at [474, 275] on input "447870" at bounding box center [576, 274] width 204 height 49
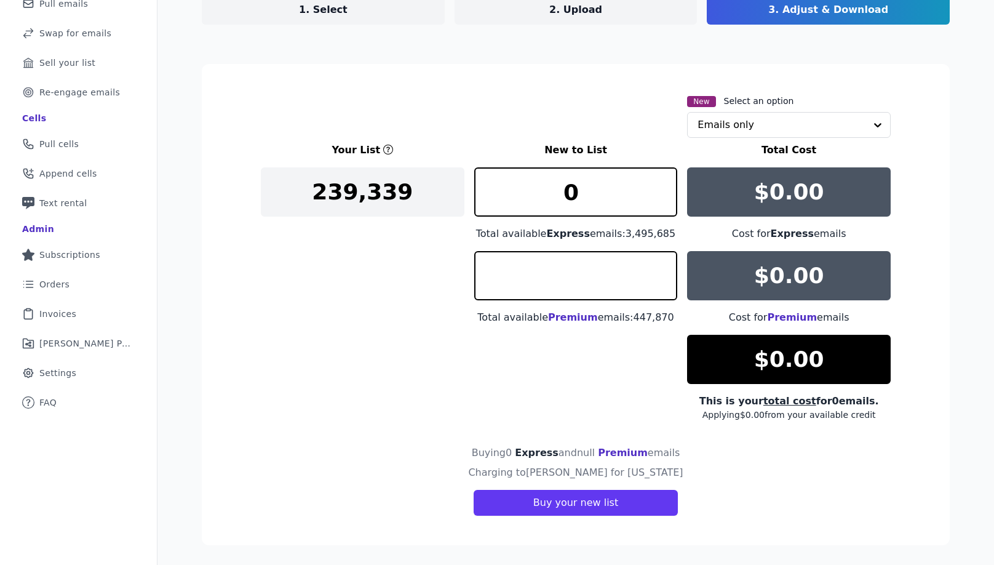
type input "0"
click at [490, 336] on div "Your List New to List Total Cost 239,339 0 Total available Express emails: 3,49…" at bounding box center [576, 282] width 630 height 278
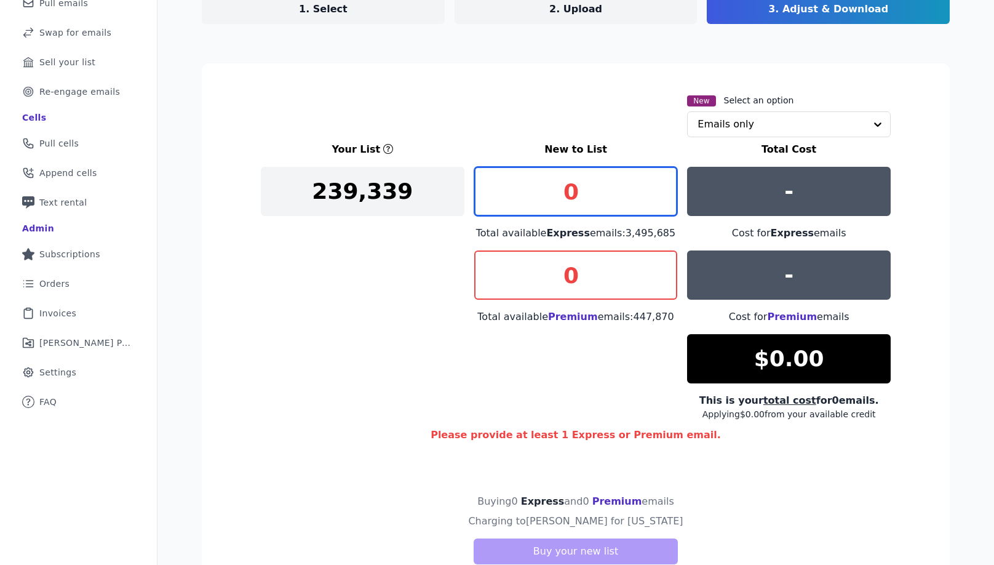
drag, startPoint x: 574, startPoint y: 190, endPoint x: 522, endPoint y: 194, distance: 52.5
click at [522, 194] on input "0" at bounding box center [576, 191] width 204 height 49
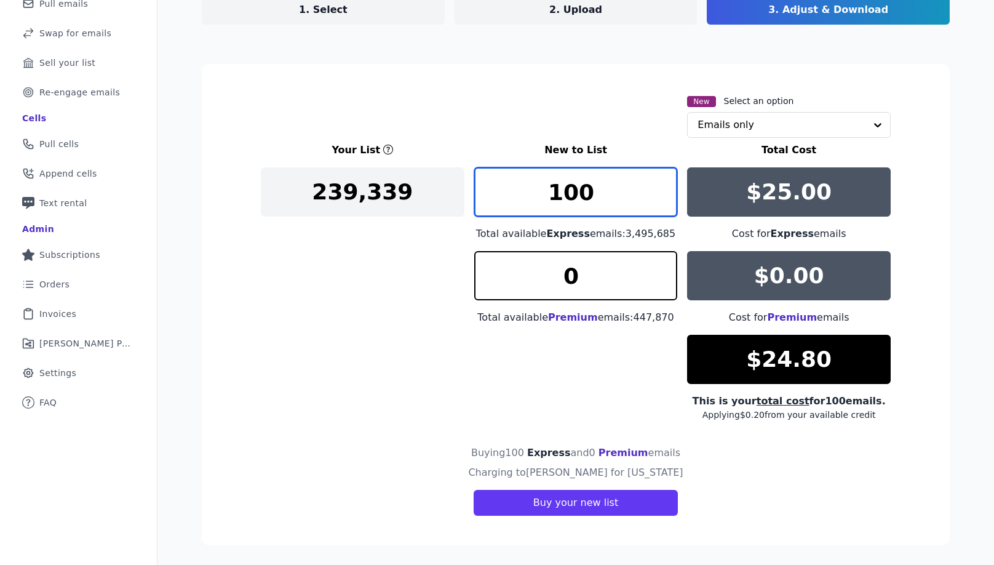
type input "1000"
